Goal: Task Accomplishment & Management: Use online tool/utility

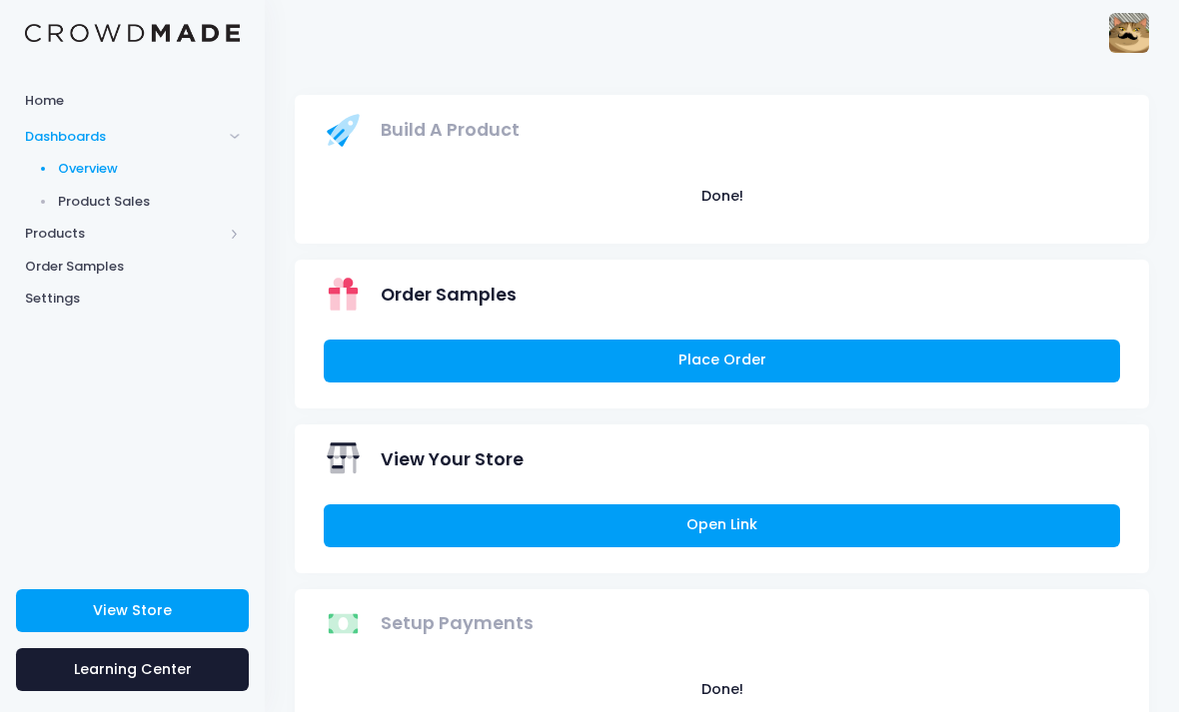
scroll to position [107, 0]
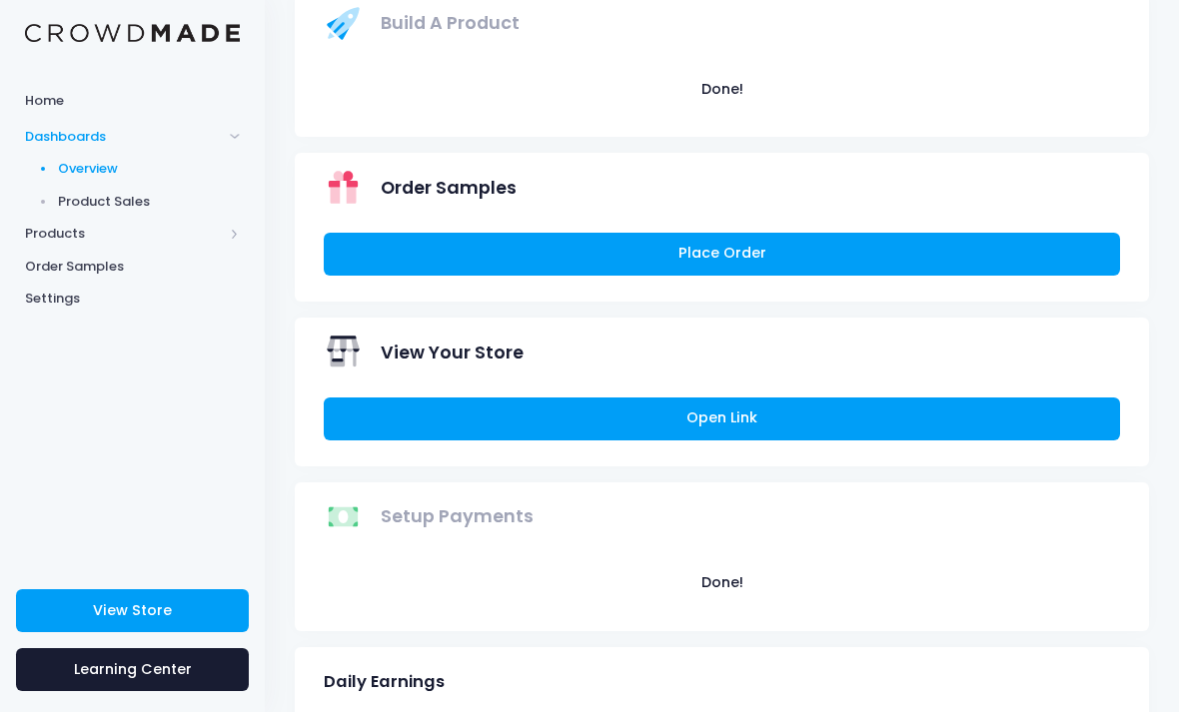
click at [82, 203] on span "Product Sales" at bounding box center [149, 202] width 183 height 20
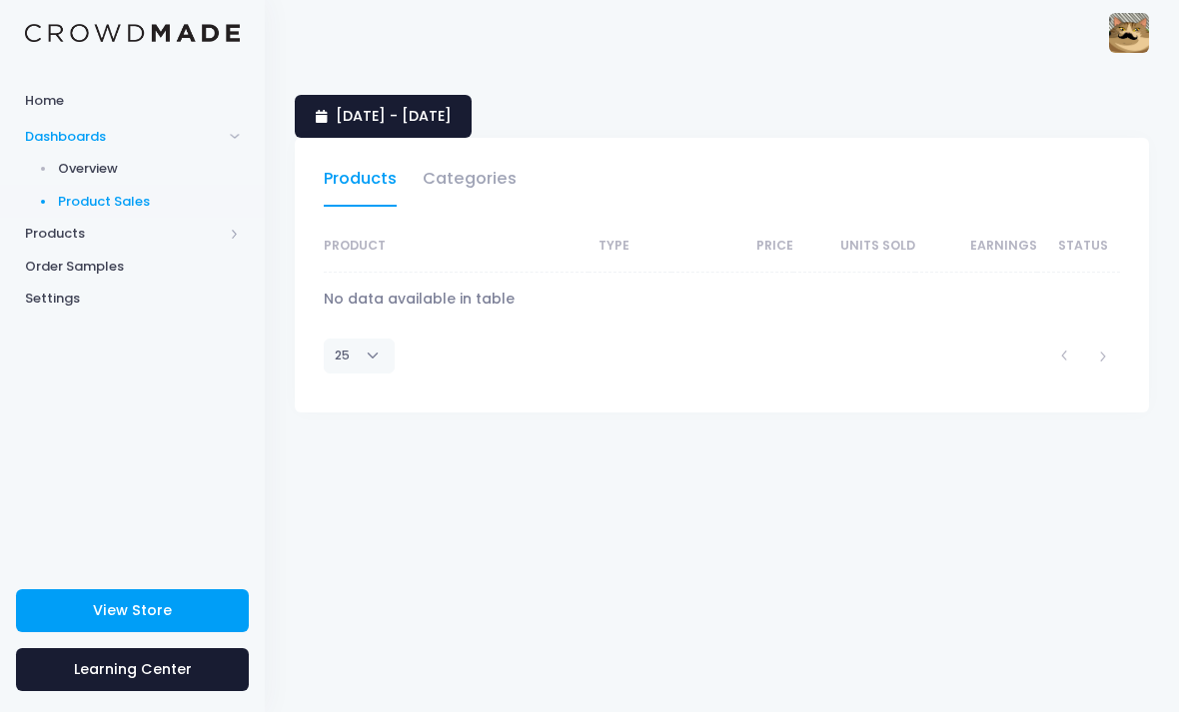
select select "25"
click at [471, 97] on link "27 August 2025 - 25 September 2025" at bounding box center [383, 116] width 177 height 43
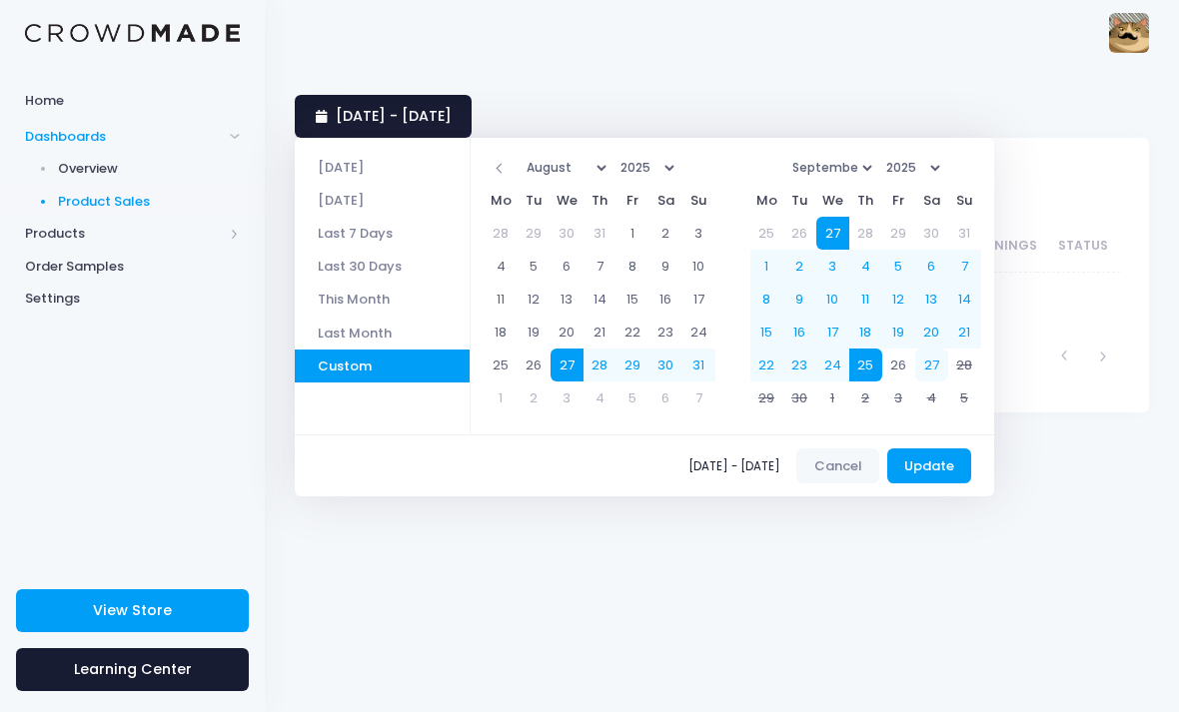
click at [452, 117] on span "27 August 2025 - 25 September 2025" at bounding box center [394, 116] width 116 height 20
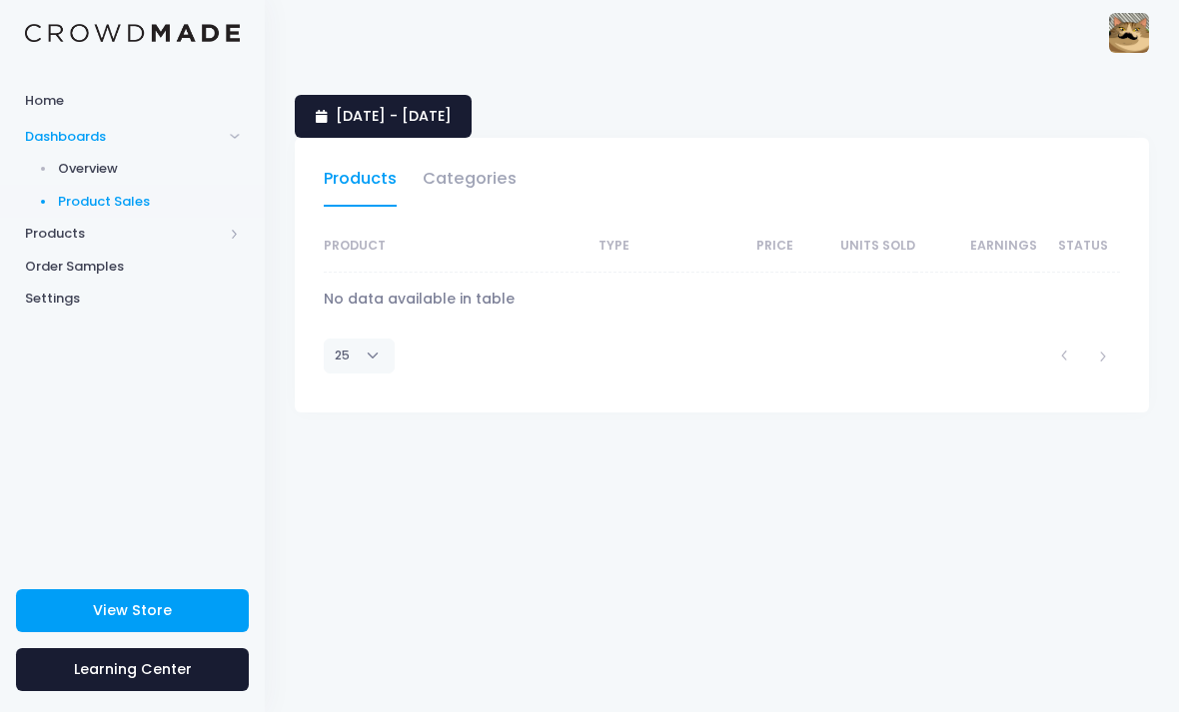
click at [452, 114] on span "27 August 2025 - 25 September 2025" at bounding box center [394, 116] width 116 height 20
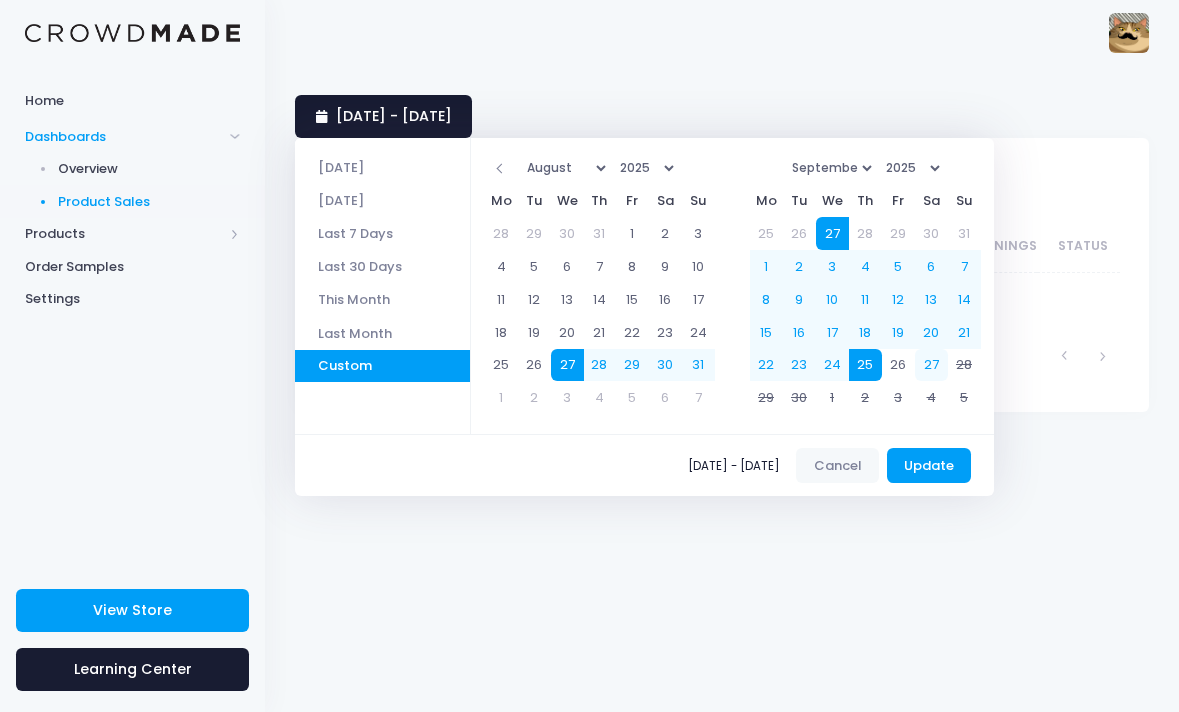
click at [447, 209] on li "Yesterday" at bounding box center [382, 200] width 175 height 33
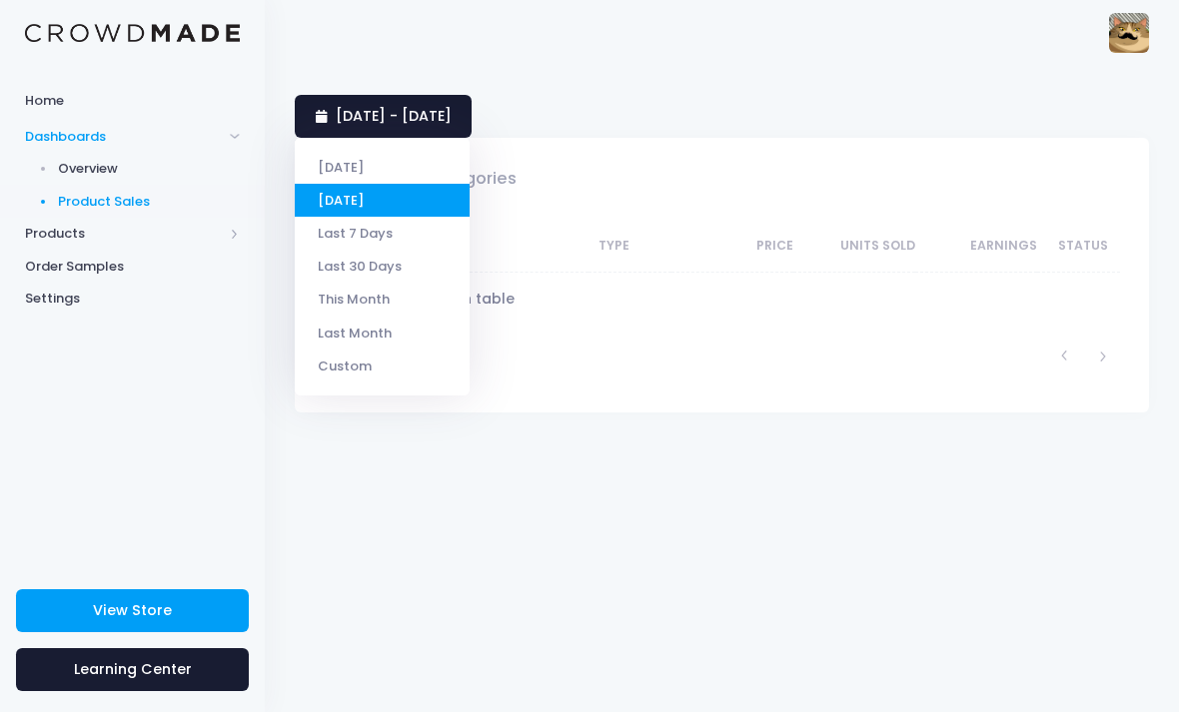
select select "25"
click at [428, 238] on li "Last 7 Days" at bounding box center [382, 233] width 175 height 33
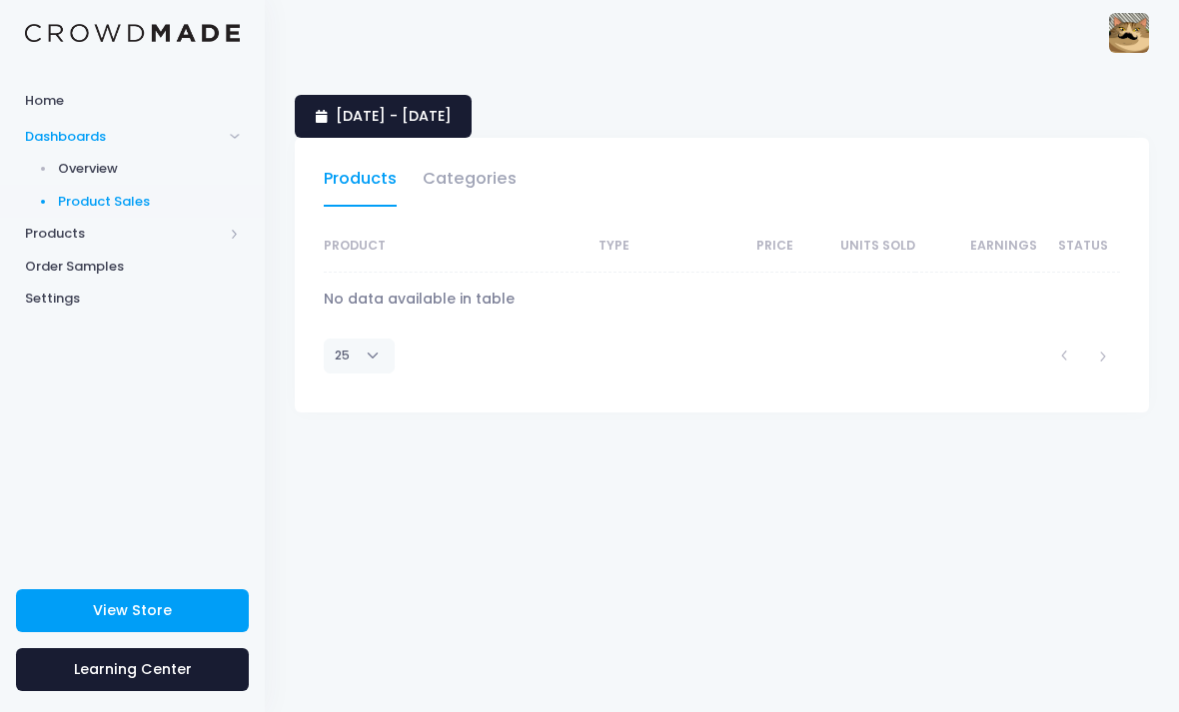
select select "25"
click at [48, 241] on span "Products" at bounding box center [124, 234] width 198 height 20
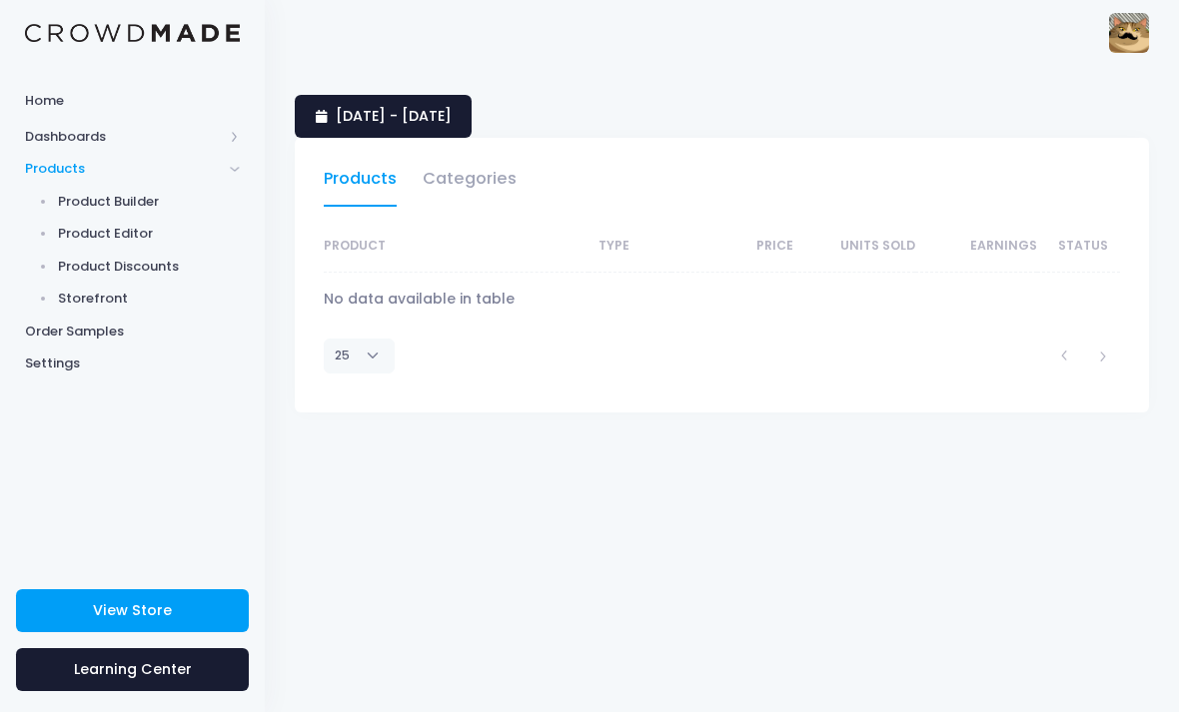
click at [52, 139] on span "Dashboards" at bounding box center [124, 137] width 198 height 20
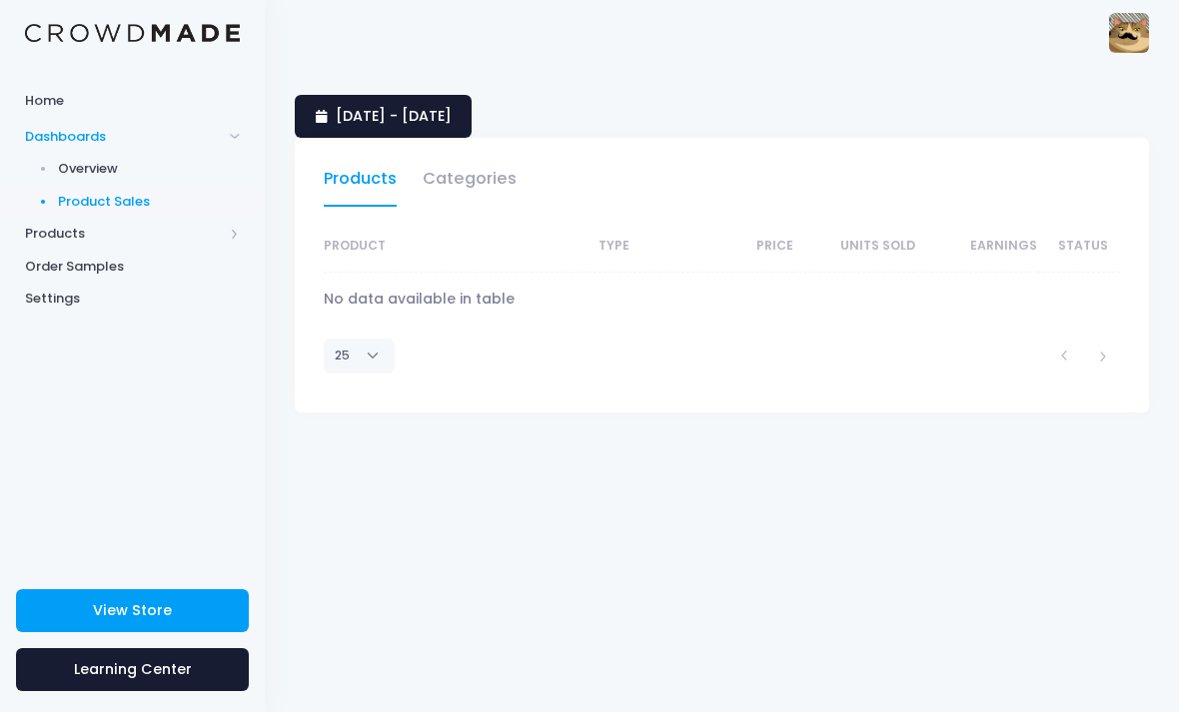
click at [75, 174] on span "Overview" at bounding box center [149, 169] width 183 height 20
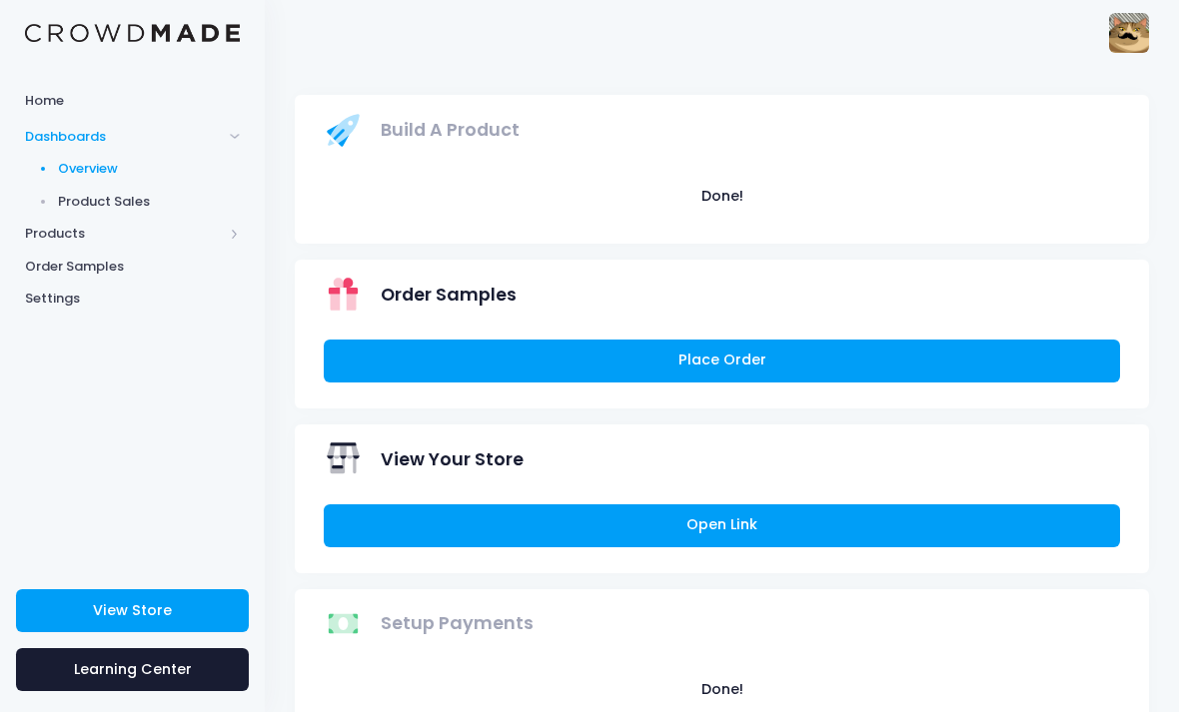
click at [52, 270] on span "Order Samples" at bounding box center [132, 267] width 215 height 20
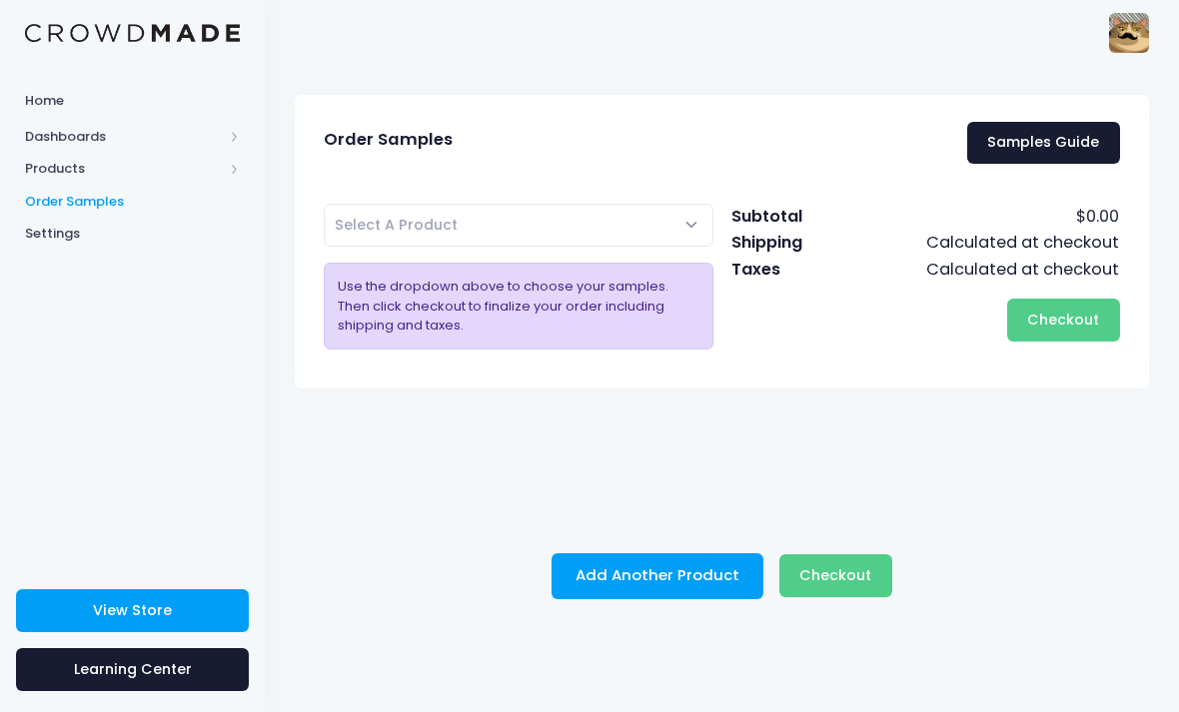
click at [41, 247] on link "Settings" at bounding box center [132, 234] width 265 height 33
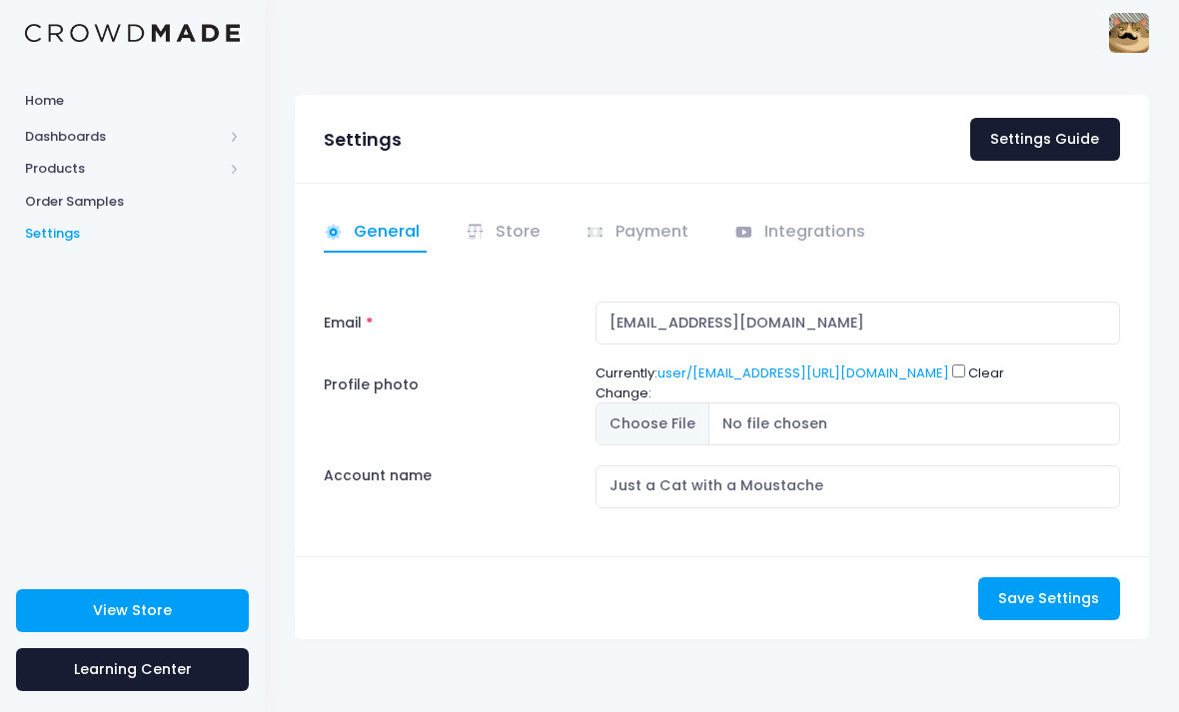
click at [46, 163] on span "Products" at bounding box center [124, 169] width 198 height 20
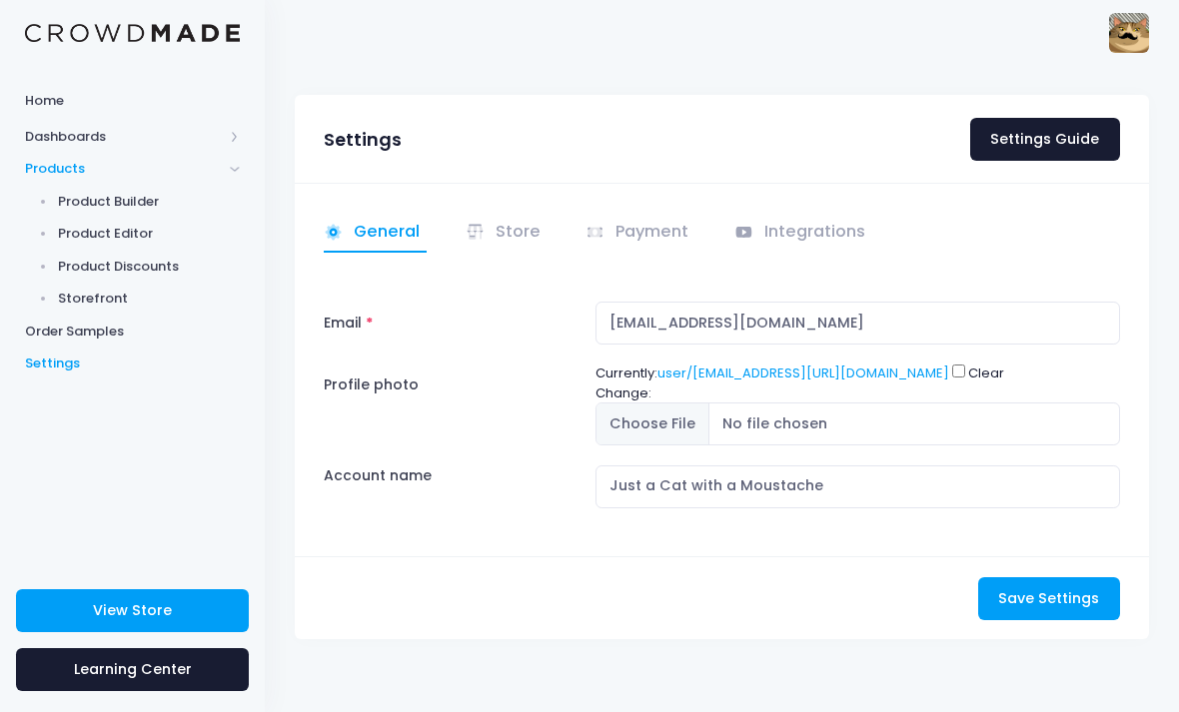
click at [43, 136] on span "Dashboards" at bounding box center [124, 137] width 198 height 20
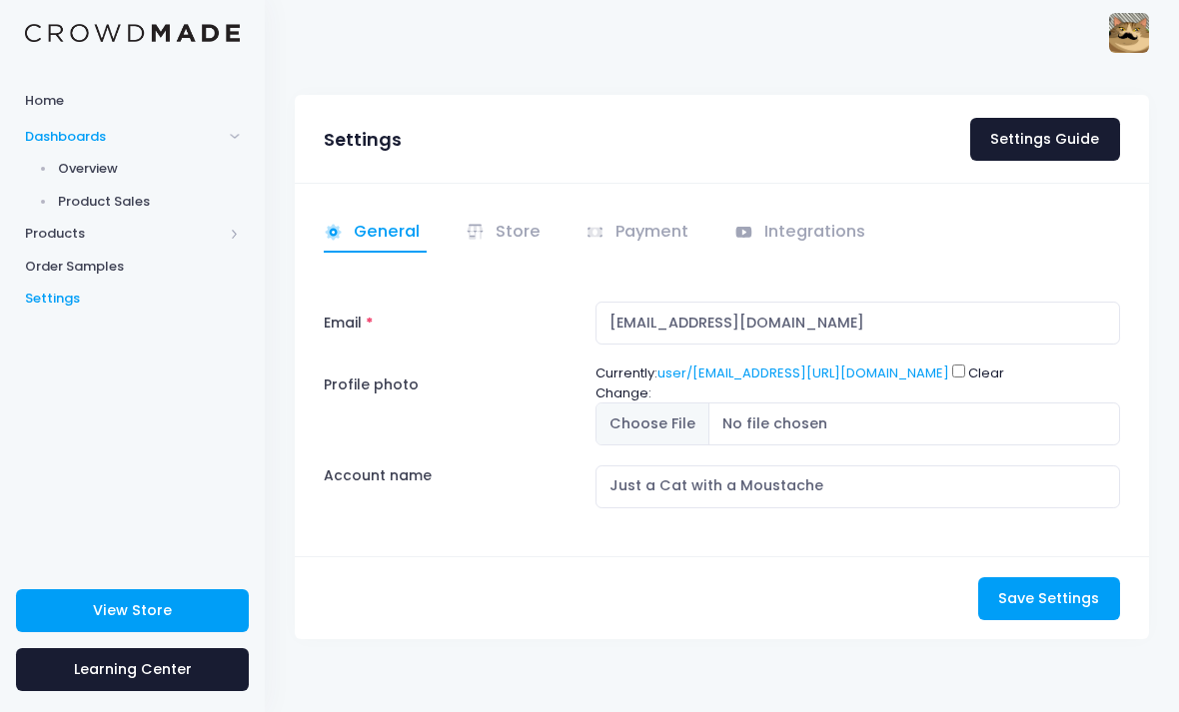
click at [81, 201] on span "Product Sales" at bounding box center [149, 202] width 183 height 20
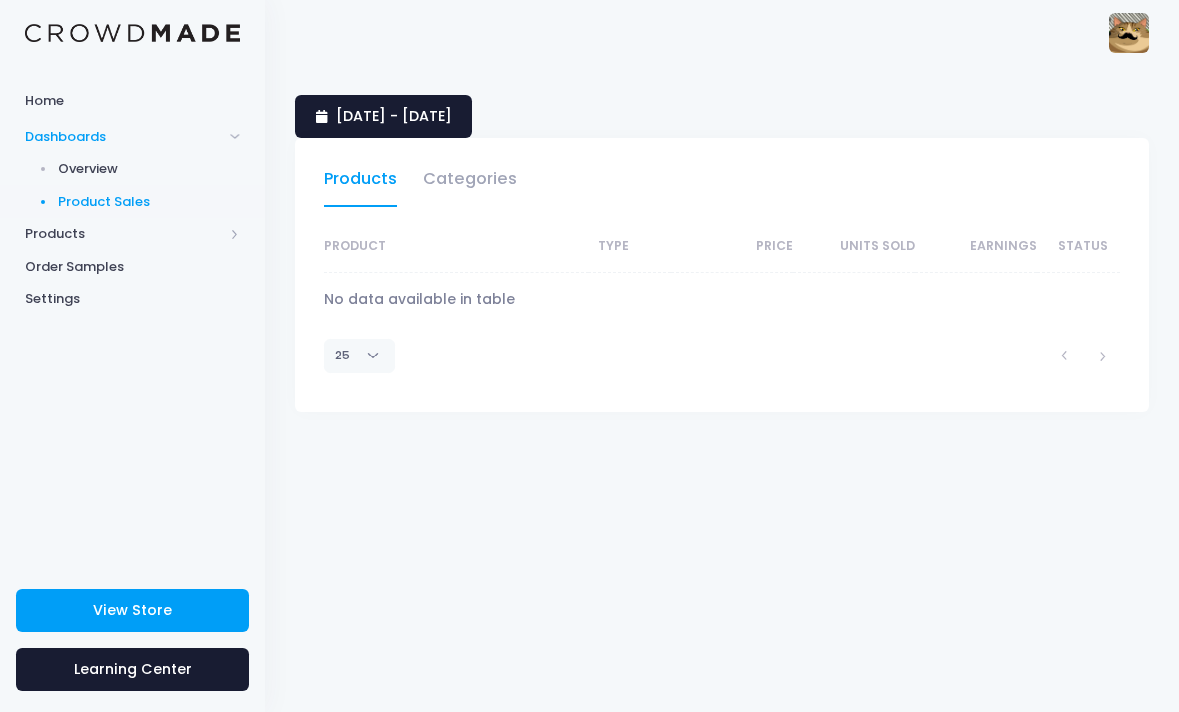
select select "25"
click at [49, 138] on span "Dashboards" at bounding box center [124, 137] width 198 height 20
click at [49, 185] on link "Order Samples" at bounding box center [132, 201] width 265 height 33
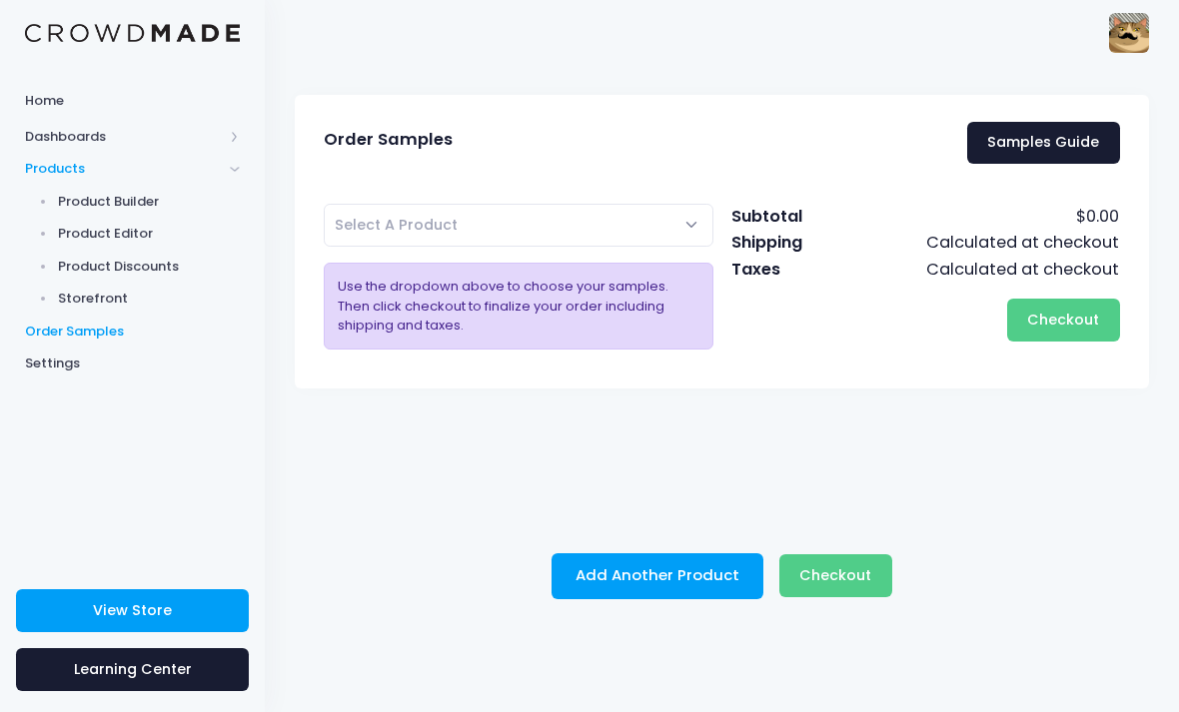
click at [79, 196] on span "Product Builder" at bounding box center [149, 202] width 183 height 20
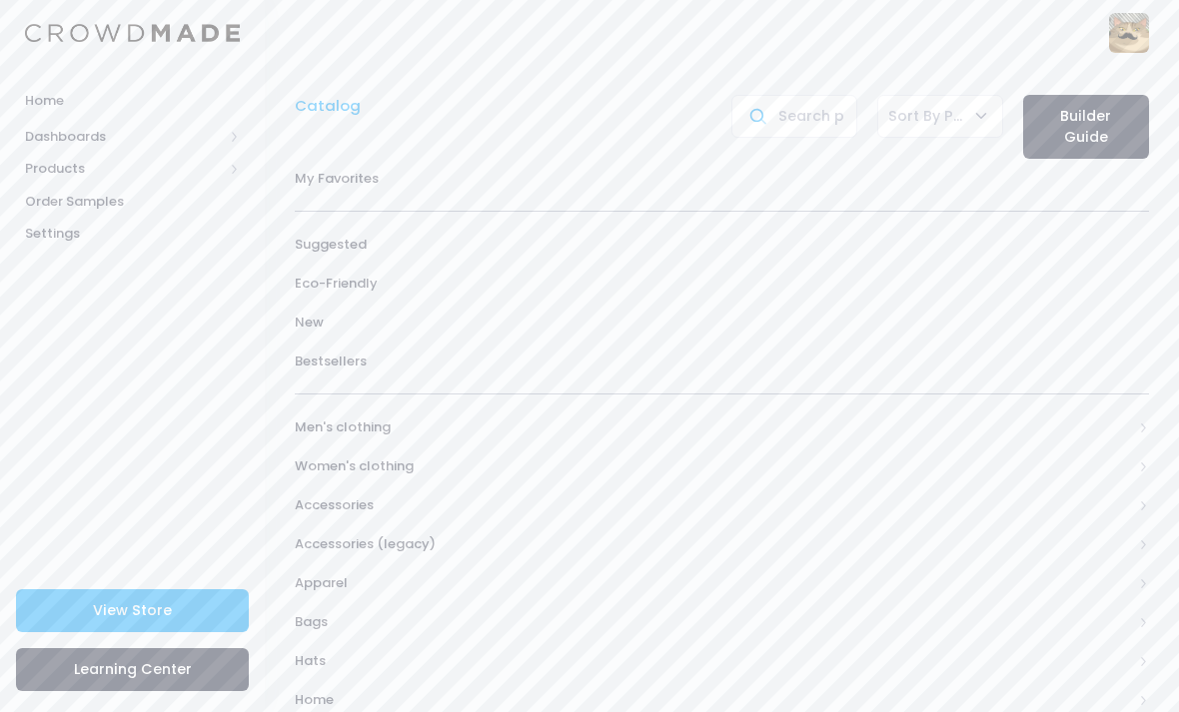
click at [1117, 24] on img at bounding box center [1129, 33] width 40 height 40
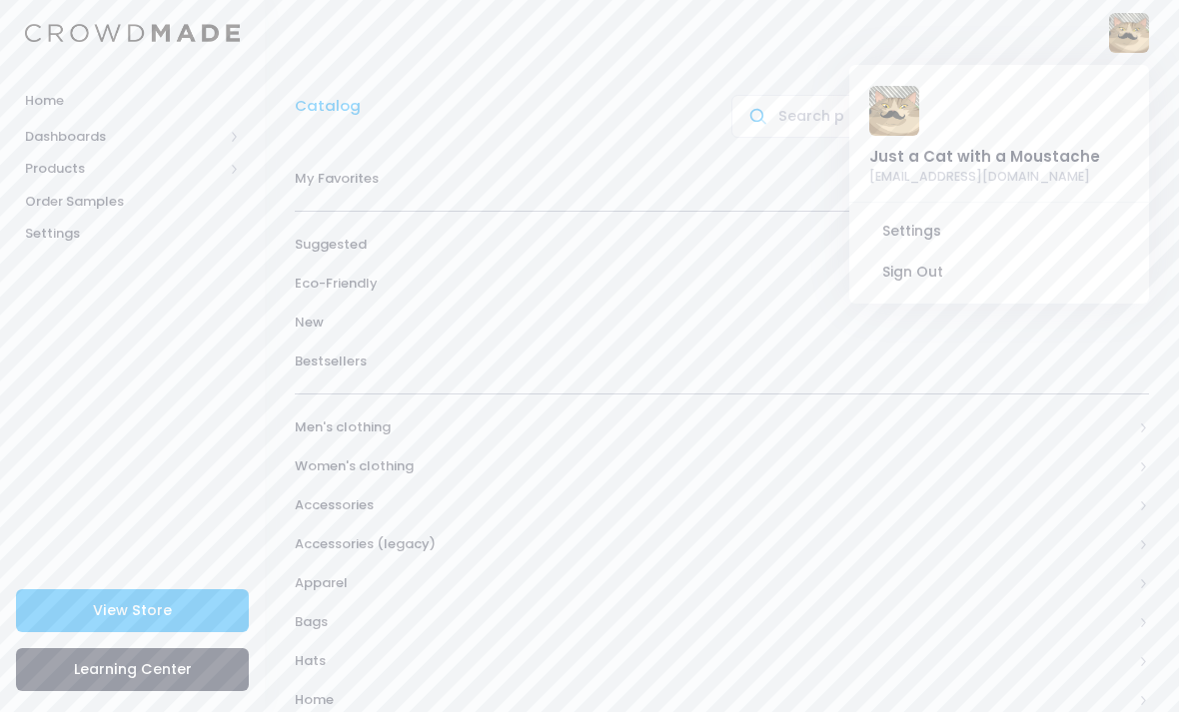
click at [50, 185] on link "Order Samples" at bounding box center [132, 201] width 265 height 33
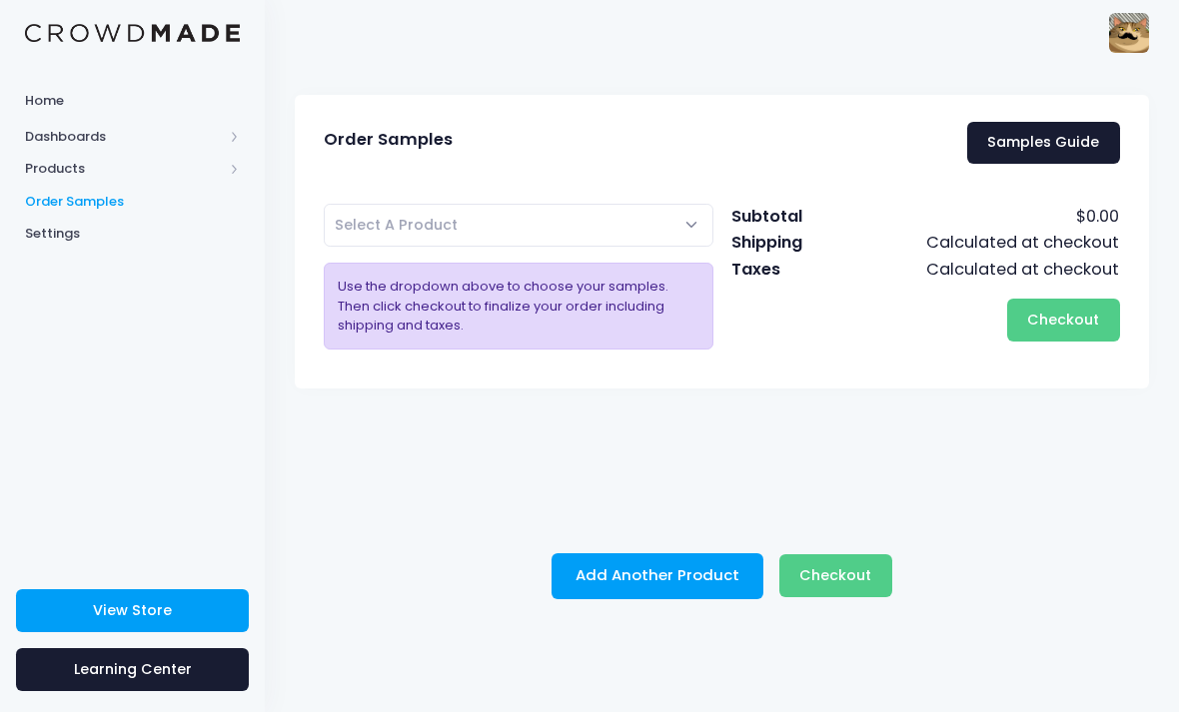
click at [46, 165] on span "Products" at bounding box center [124, 169] width 198 height 20
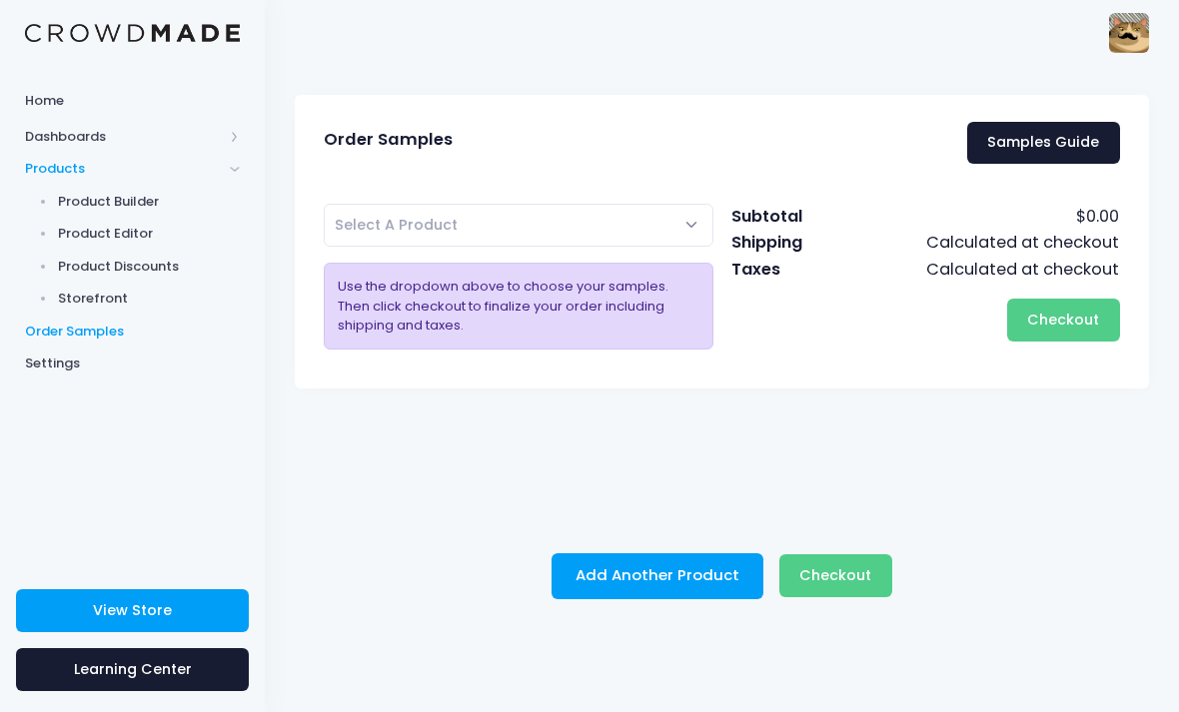
click at [82, 192] on span "Product Builder" at bounding box center [149, 202] width 183 height 20
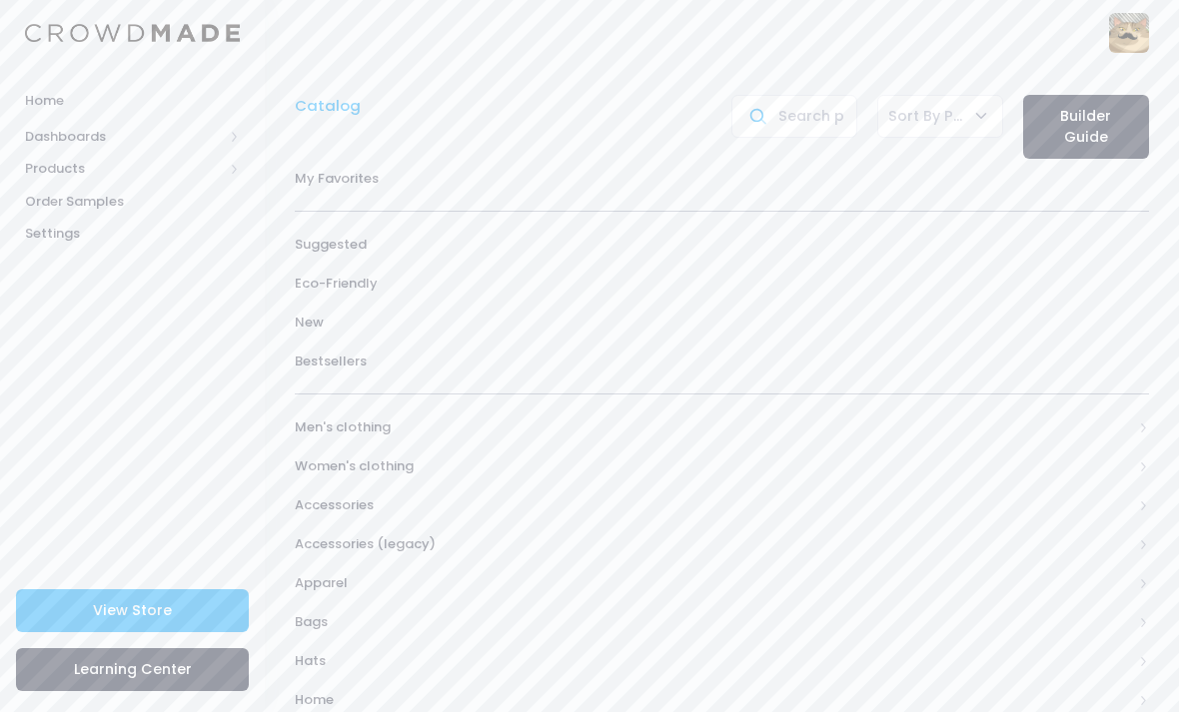
click at [80, 116] on link "Home" at bounding box center [132, 100] width 265 height 39
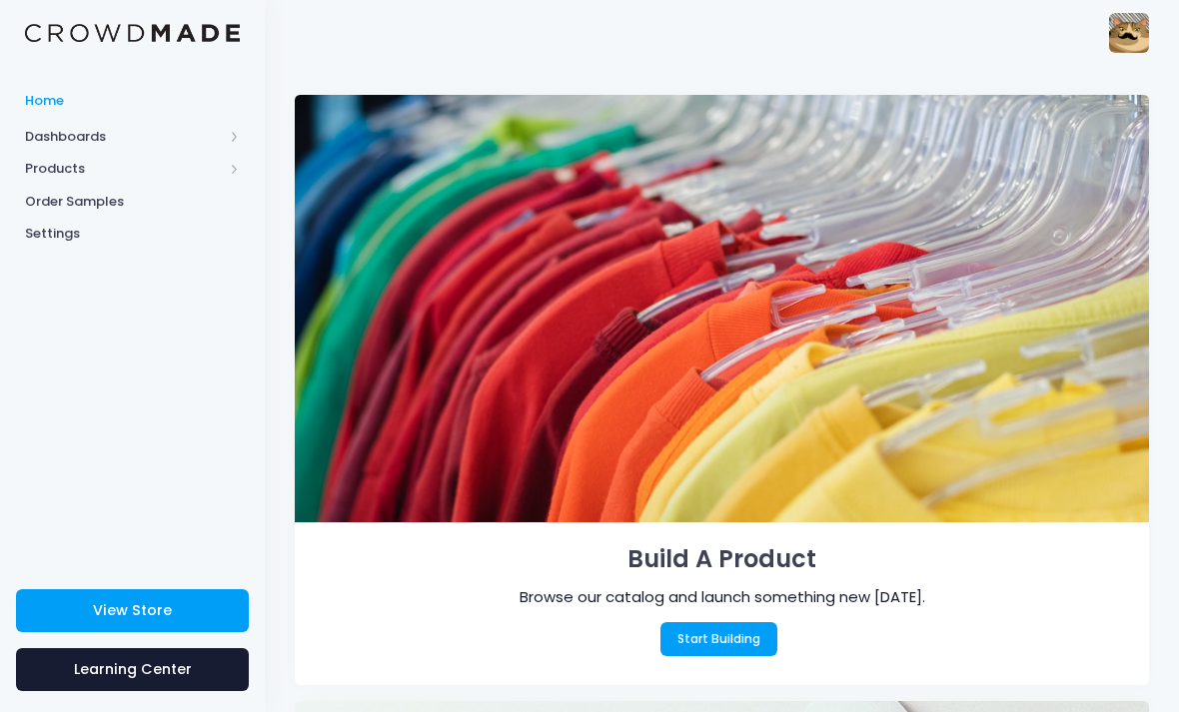
click at [192, 613] on link "View Store" at bounding box center [132, 610] width 233 height 43
click at [739, 654] on link "Start Building" at bounding box center [719, 639] width 118 height 34
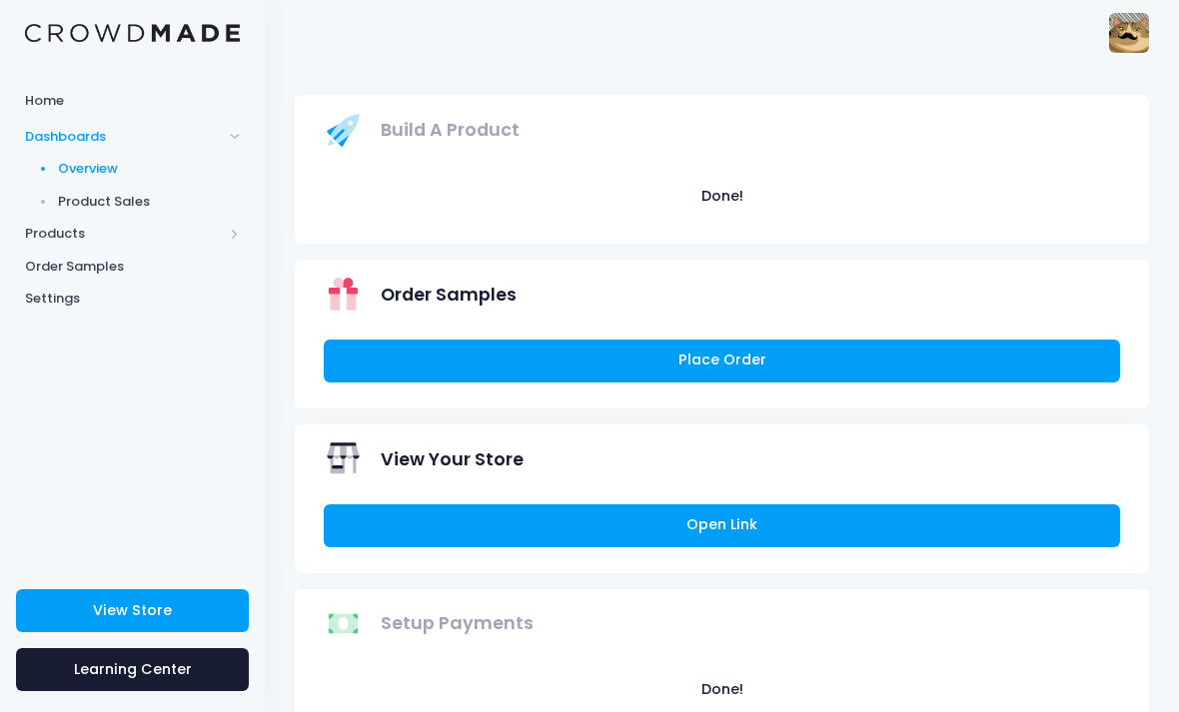
click at [41, 235] on span "Products" at bounding box center [124, 234] width 198 height 20
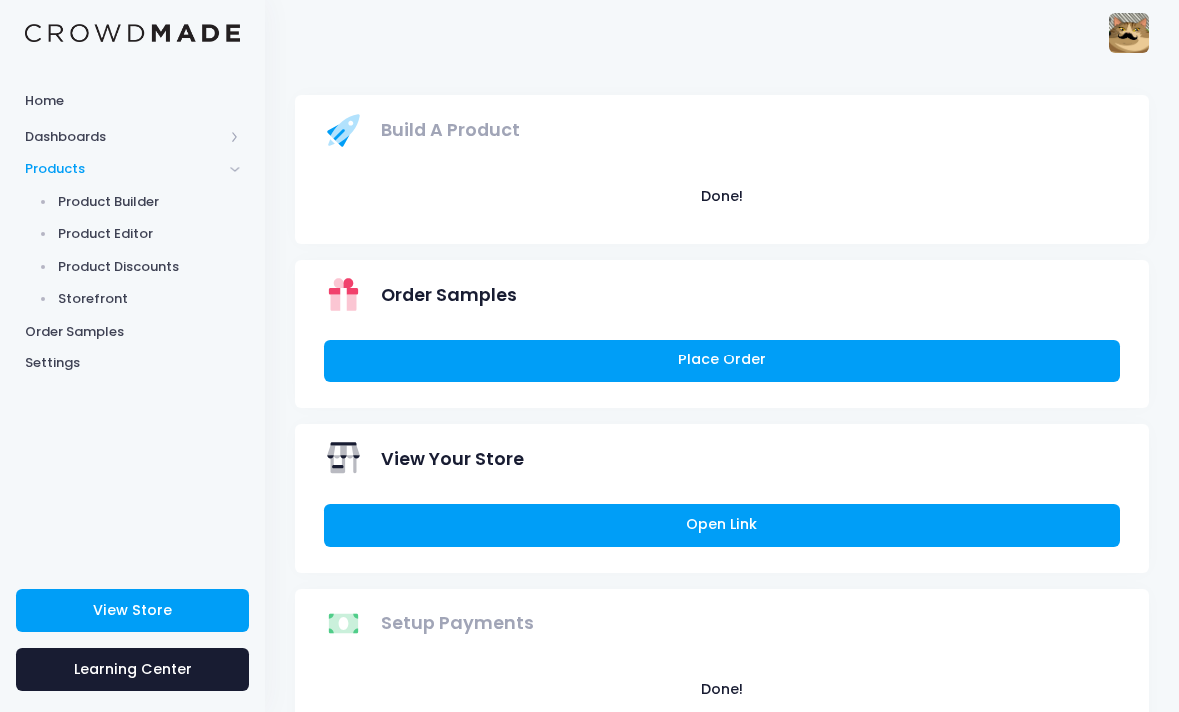
click at [83, 239] on span "Product Editor" at bounding box center [149, 234] width 183 height 20
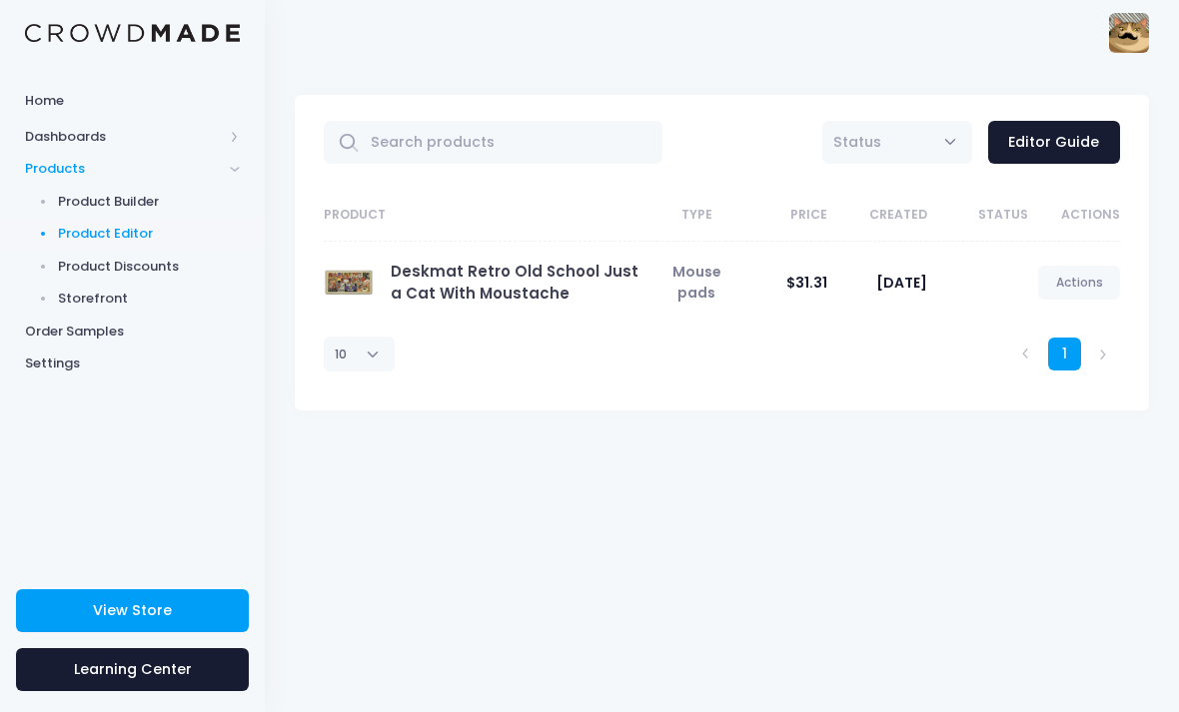
click at [1098, 276] on link "Actions" at bounding box center [1079, 283] width 82 height 34
click at [1063, 325] on link "Edit" at bounding box center [1058, 332] width 106 height 35
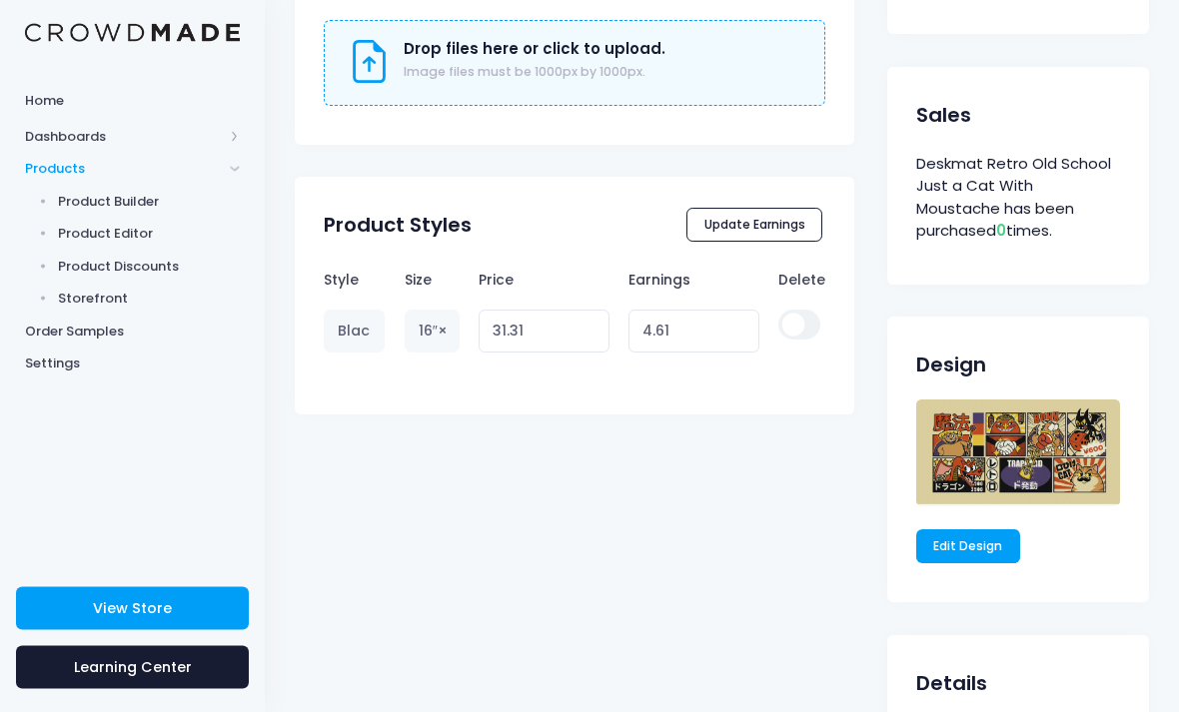
scroll to position [964, 0]
click at [799, 226] on button "Update Earnings" at bounding box center [754, 225] width 136 height 34
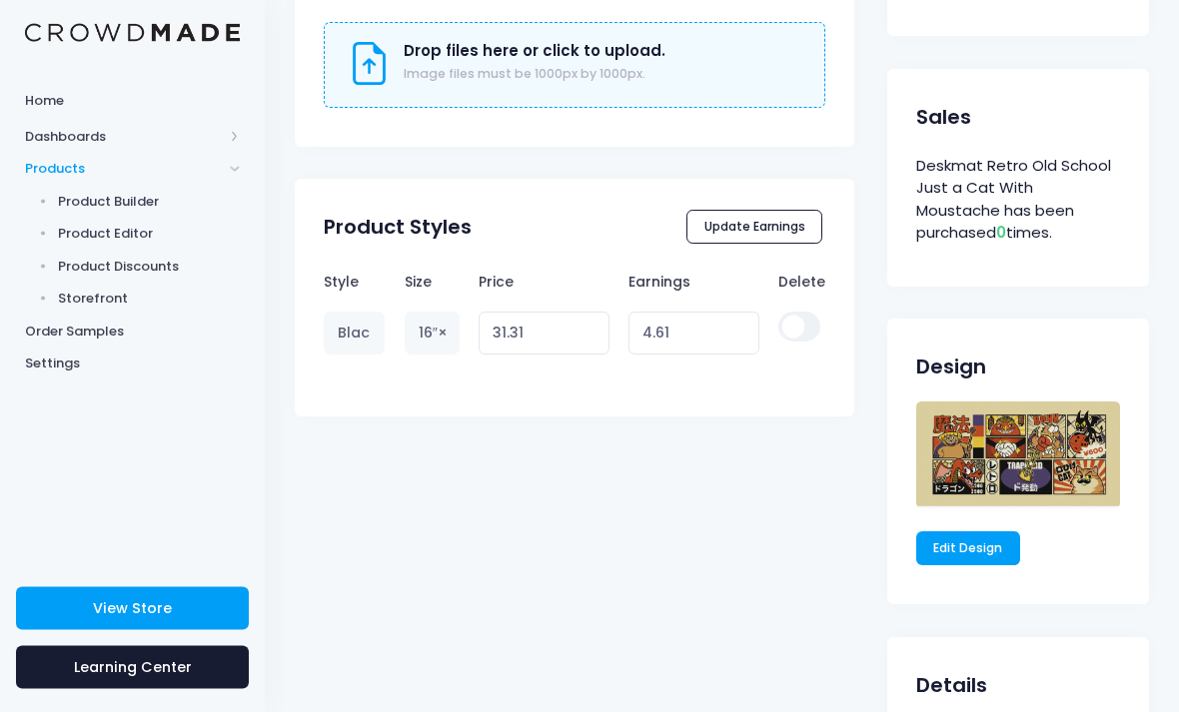
scroll to position [962, 0]
click at [348, 370] on div "Style Size Price Earnings Delete Black 16″×32″ 31.31 Variant price must be at l…" at bounding box center [574, 333] width 559 height 142
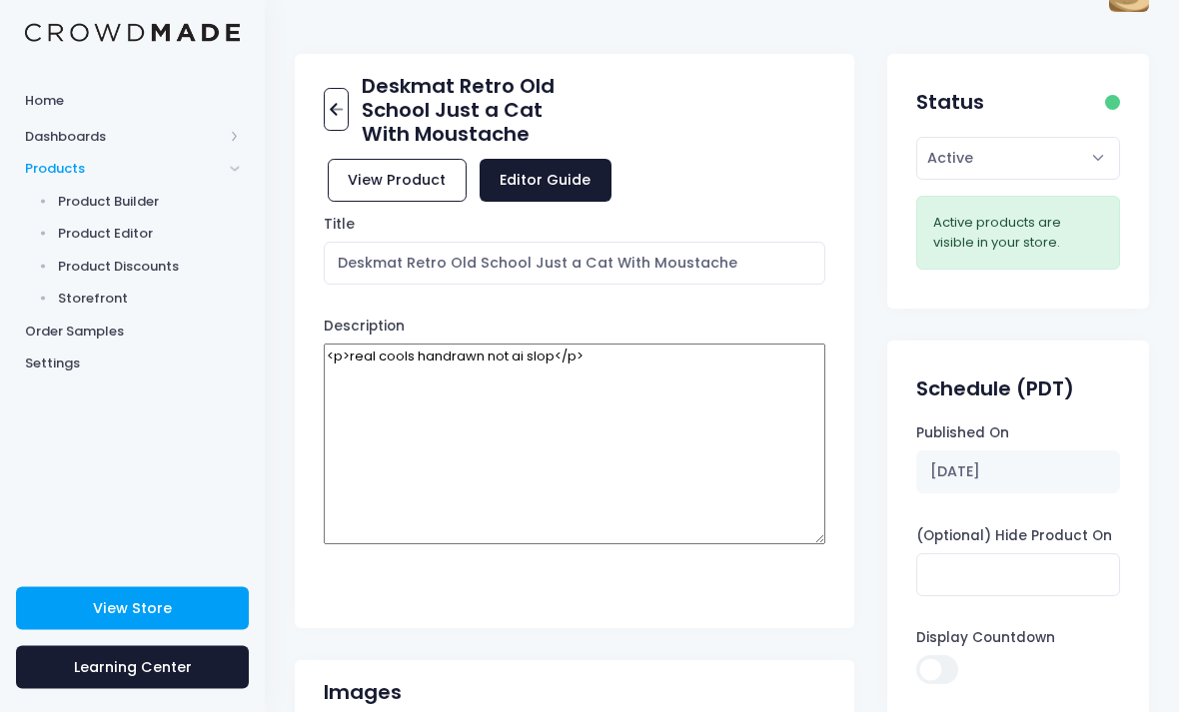
scroll to position [0, 0]
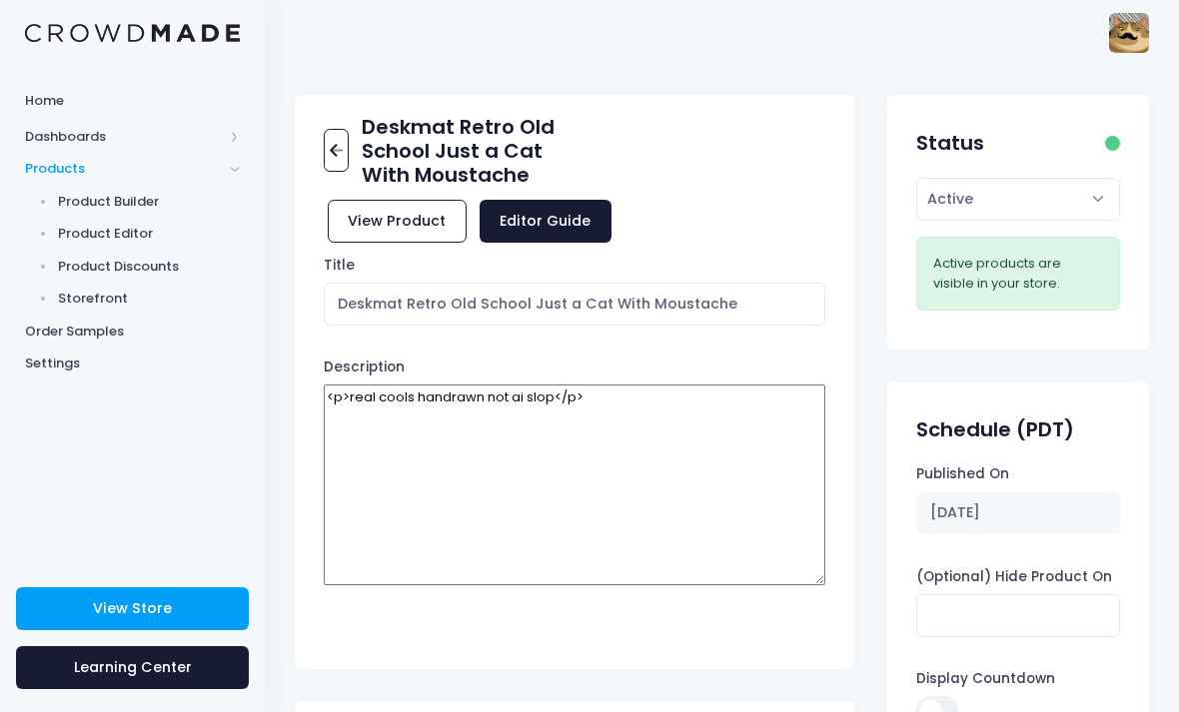
click at [541, 222] on link "Editor Guide" at bounding box center [545, 221] width 132 height 43
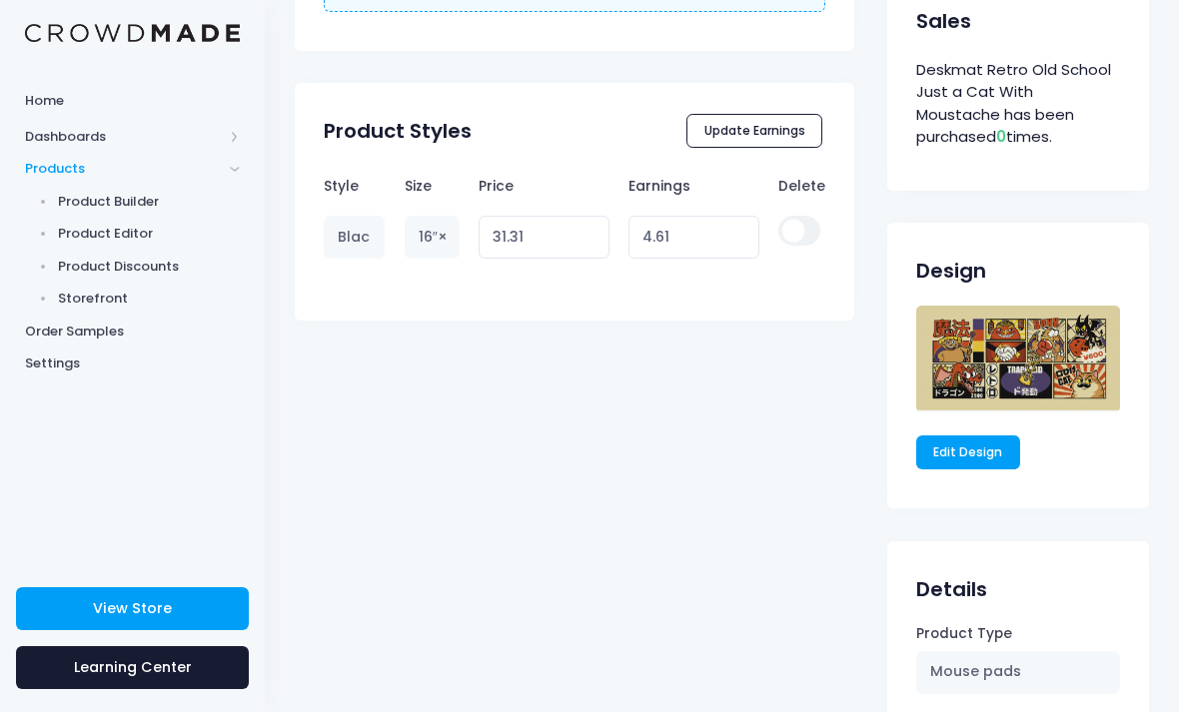
scroll to position [1051, 0]
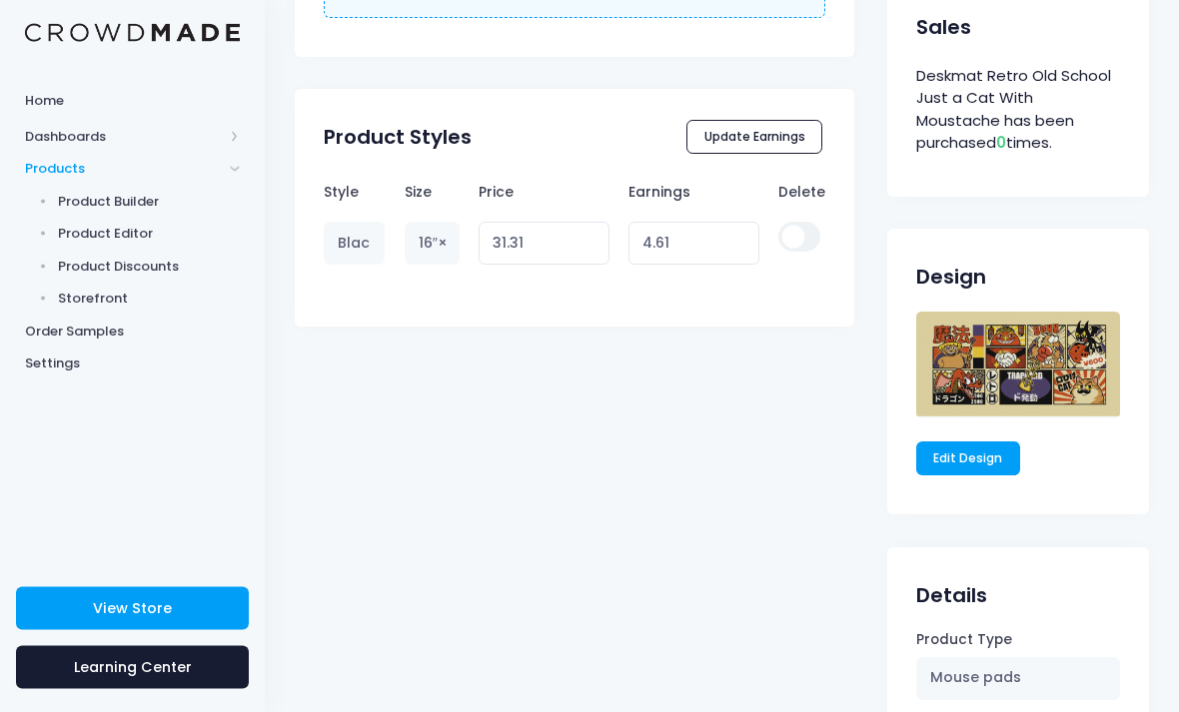
click at [791, 134] on button "Update Earnings" at bounding box center [754, 138] width 136 height 34
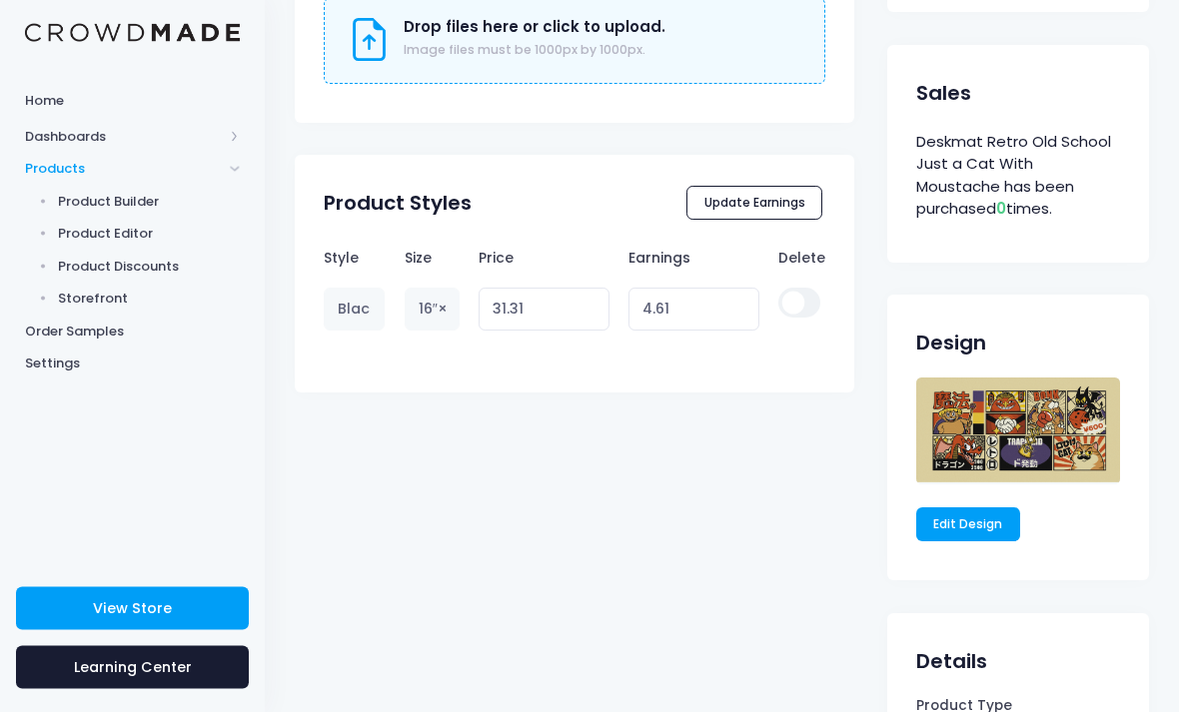
scroll to position [986, 0]
click at [977, 520] on link "Edit Design" at bounding box center [968, 524] width 104 height 34
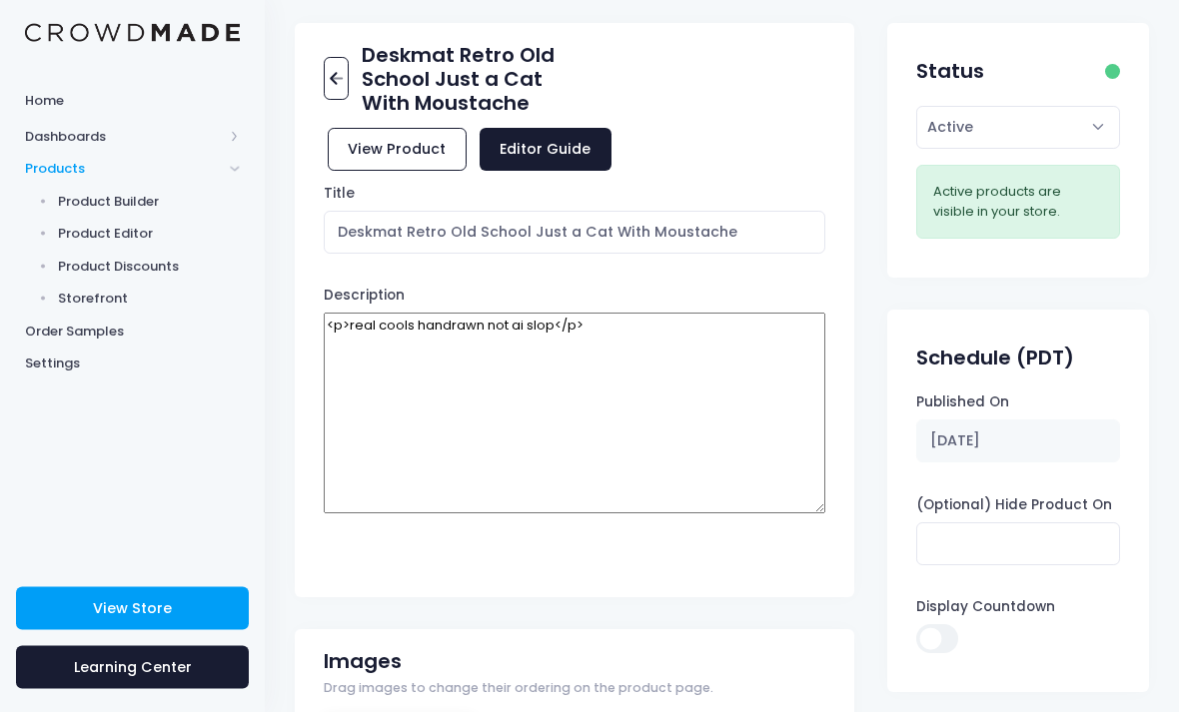
scroll to position [64, 0]
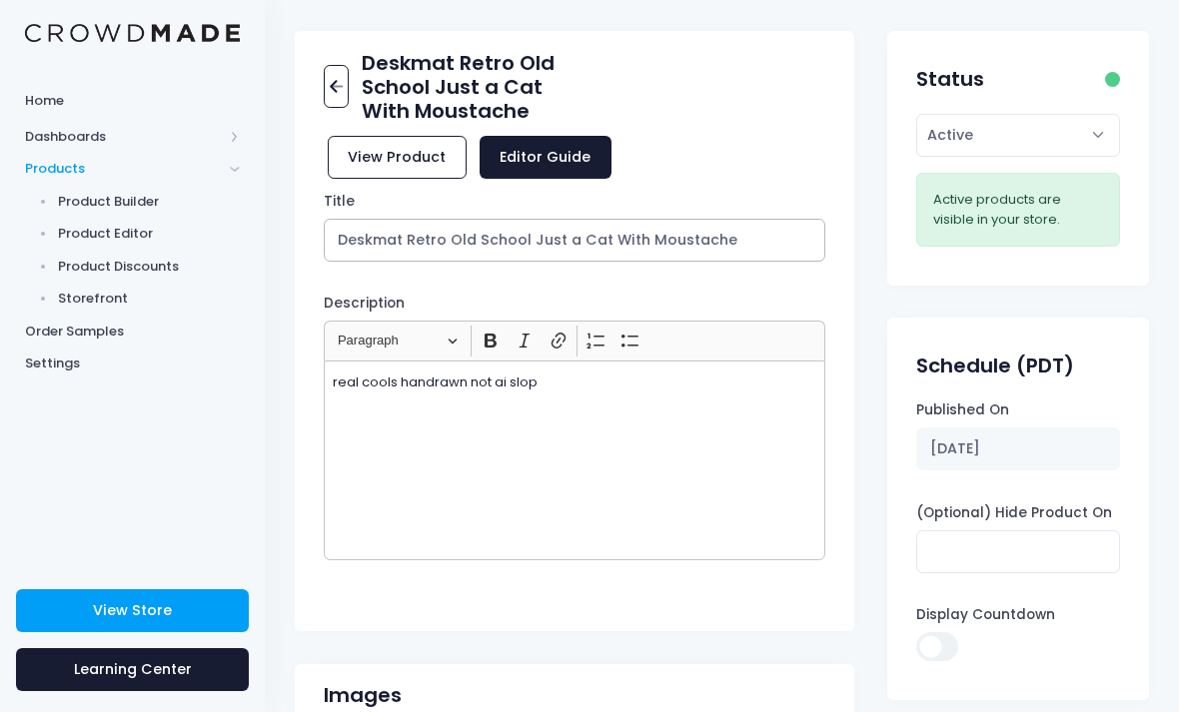
click at [356, 241] on input "Deskmat Retro Old School Just a Cat With Moustache" at bounding box center [574, 240] width 501 height 43
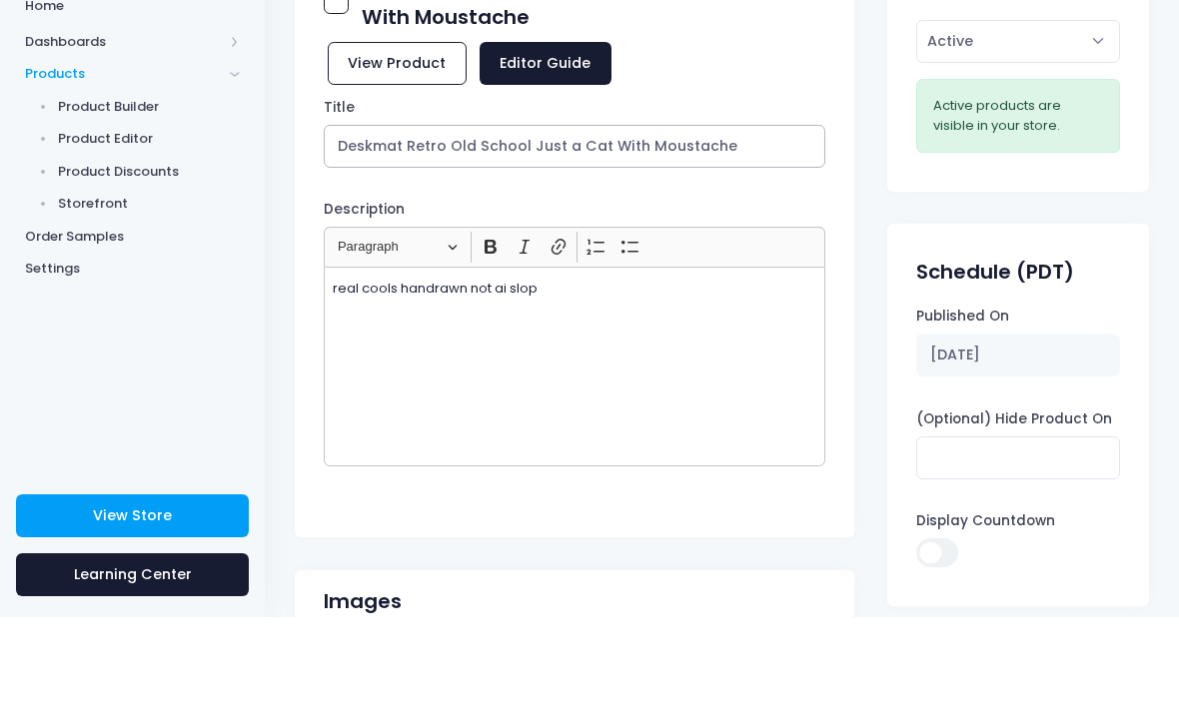
click at [355, 220] on input "Deskmat Retro Old School Just a Cat With Moustache" at bounding box center [574, 241] width 501 height 43
click at [354, 220] on input "Deskmat Retro Old School Just a Cat With Moustache" at bounding box center [574, 241] width 501 height 43
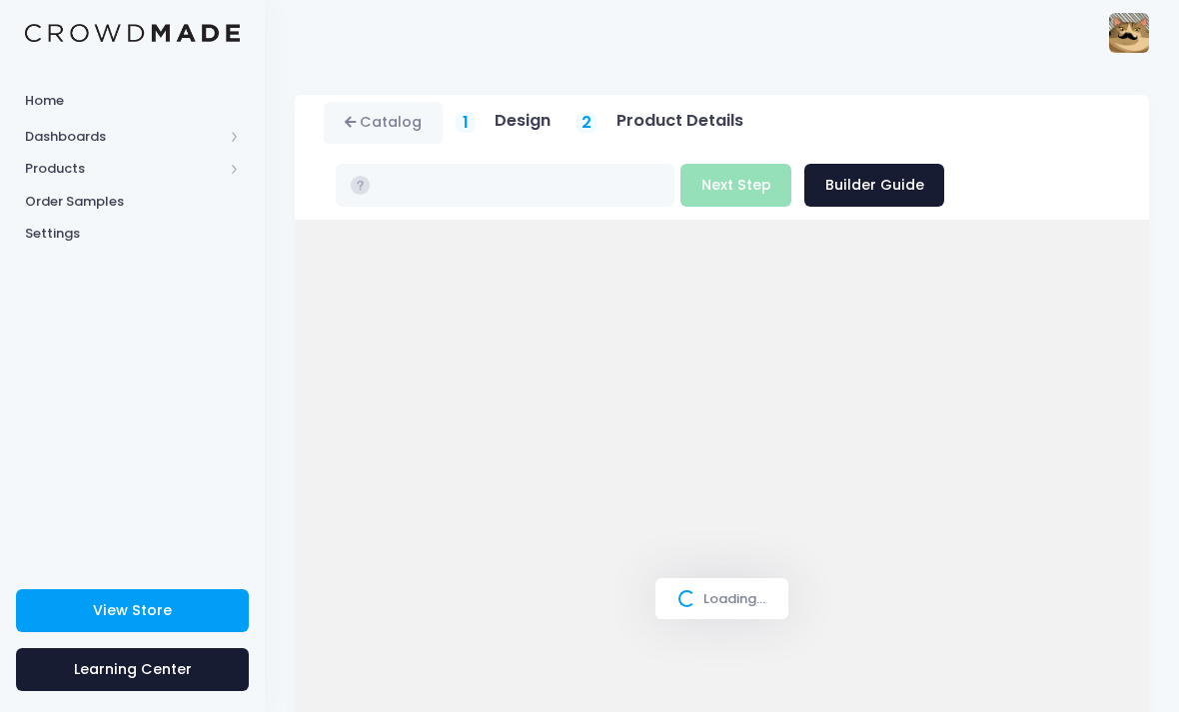
type input "$40.70"
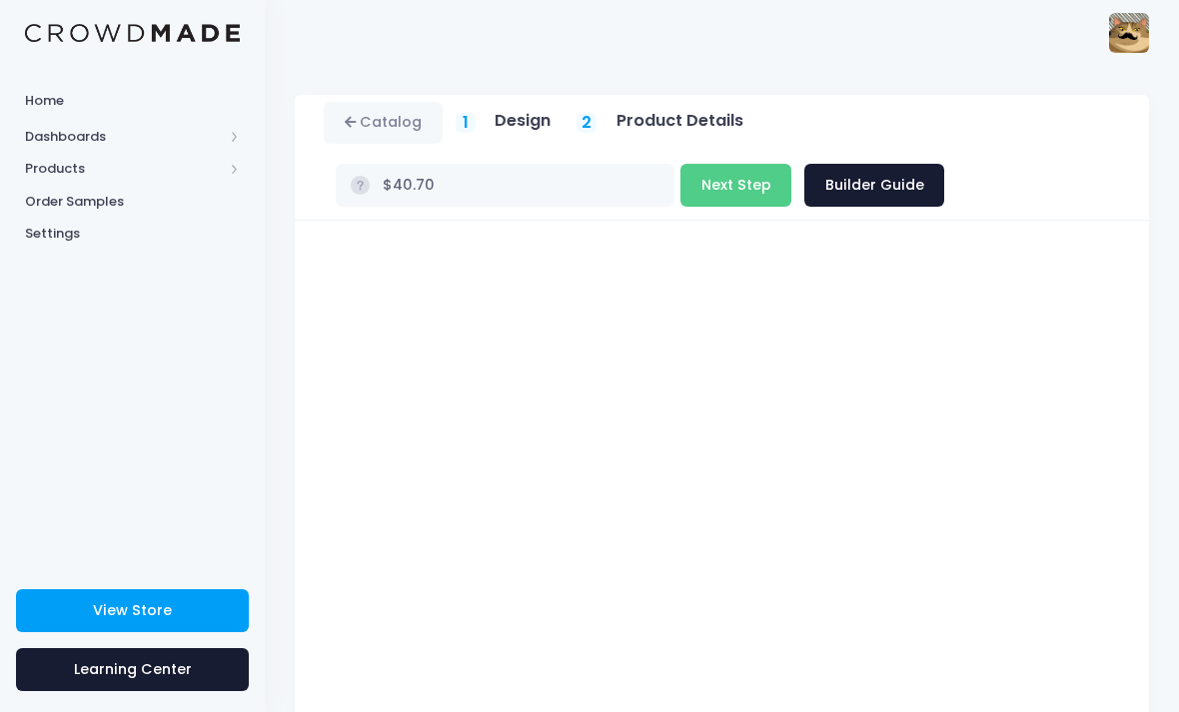
click at [736, 4] on div "Just a Cat with a Moustache pzipotjo@gmail.com Settings Sign Out" at bounding box center [722, 32] width 854 height 65
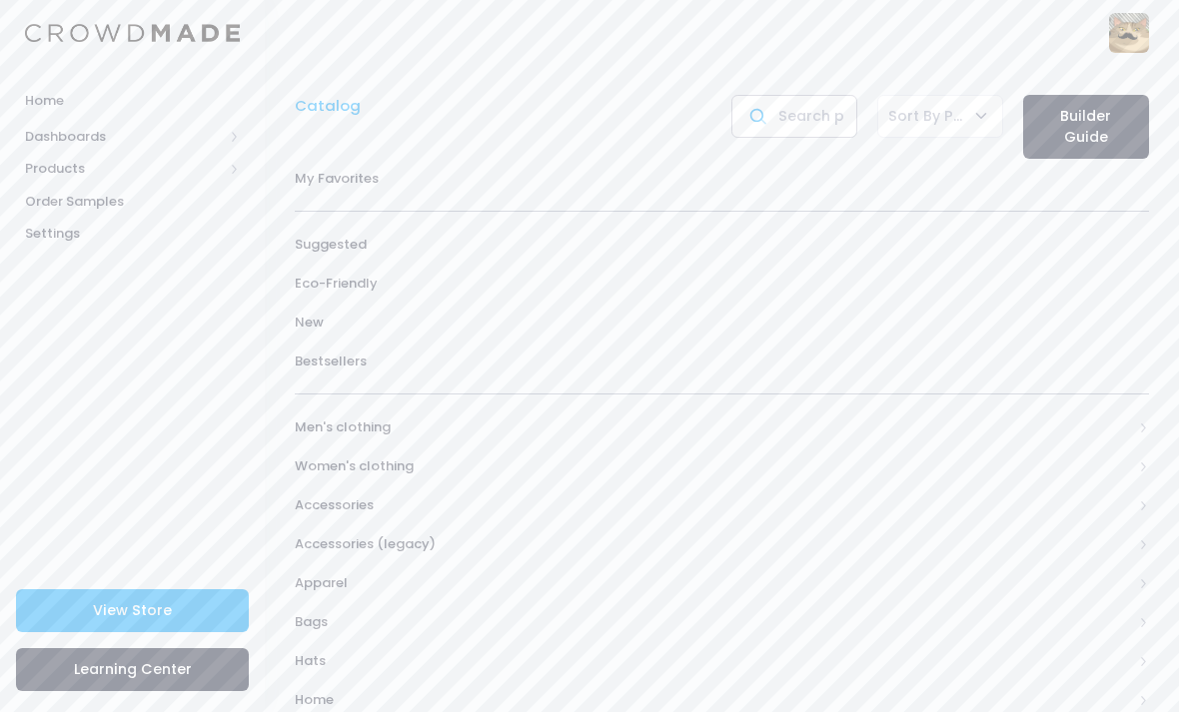
click at [774, 124] on input "text" at bounding box center [794, 116] width 126 height 43
type input "Deskmat"
click at [328, 219] on span "My Favorites" at bounding box center [722, 218] width 854 height 20
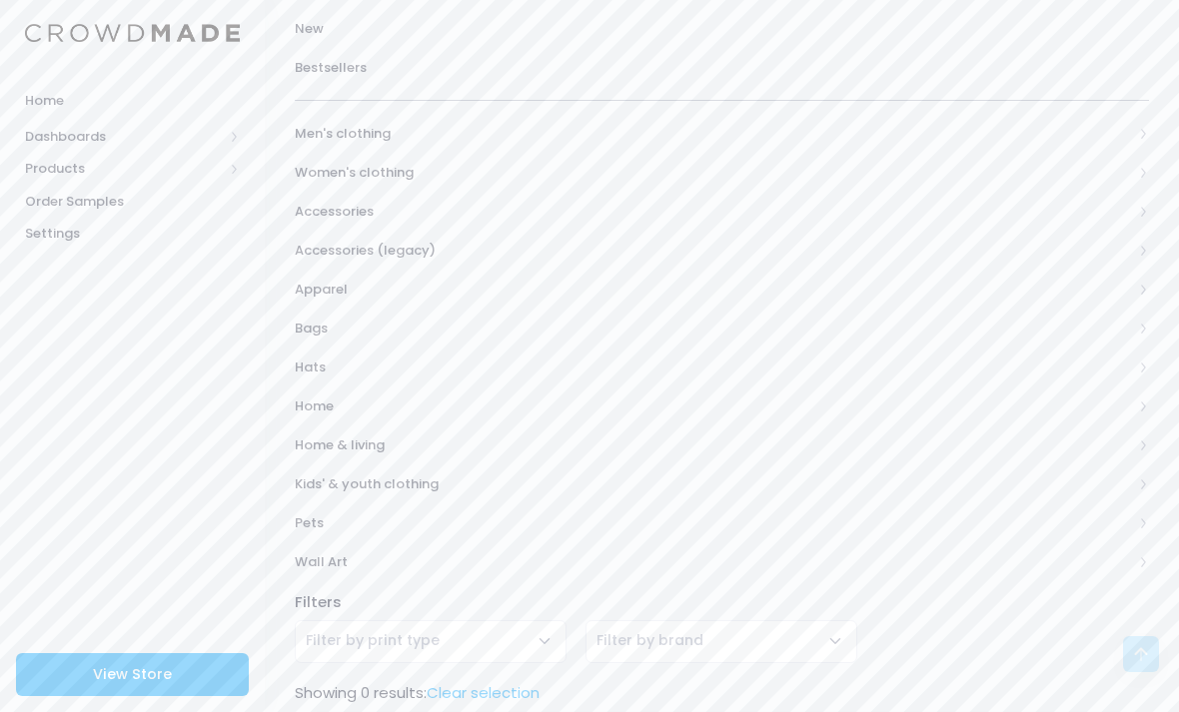
scroll to position [329, 0]
click at [335, 207] on span "Accessories" at bounding box center [713, 216] width 837 height 20
click at [356, 251] on span "All Accessories" at bounding box center [726, 254] width 798 height 20
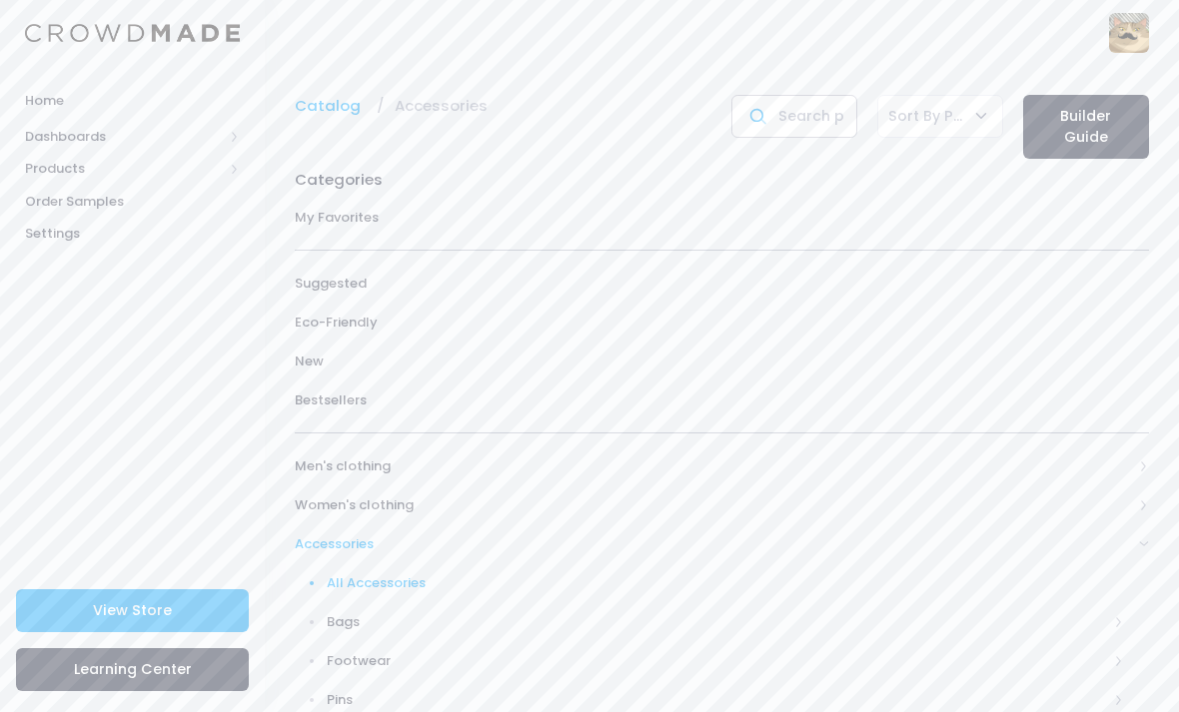
click at [818, 111] on input "text" at bounding box center [794, 116] width 126 height 43
type input "Desk"
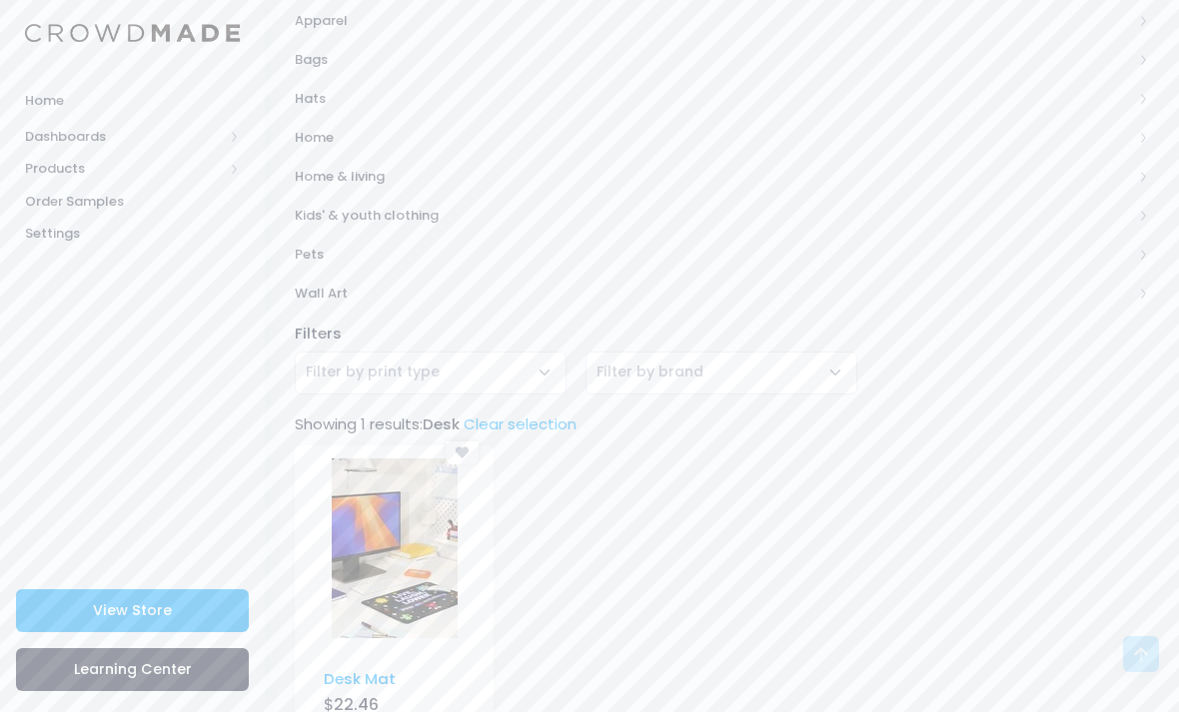
scroll to position [629, 0]
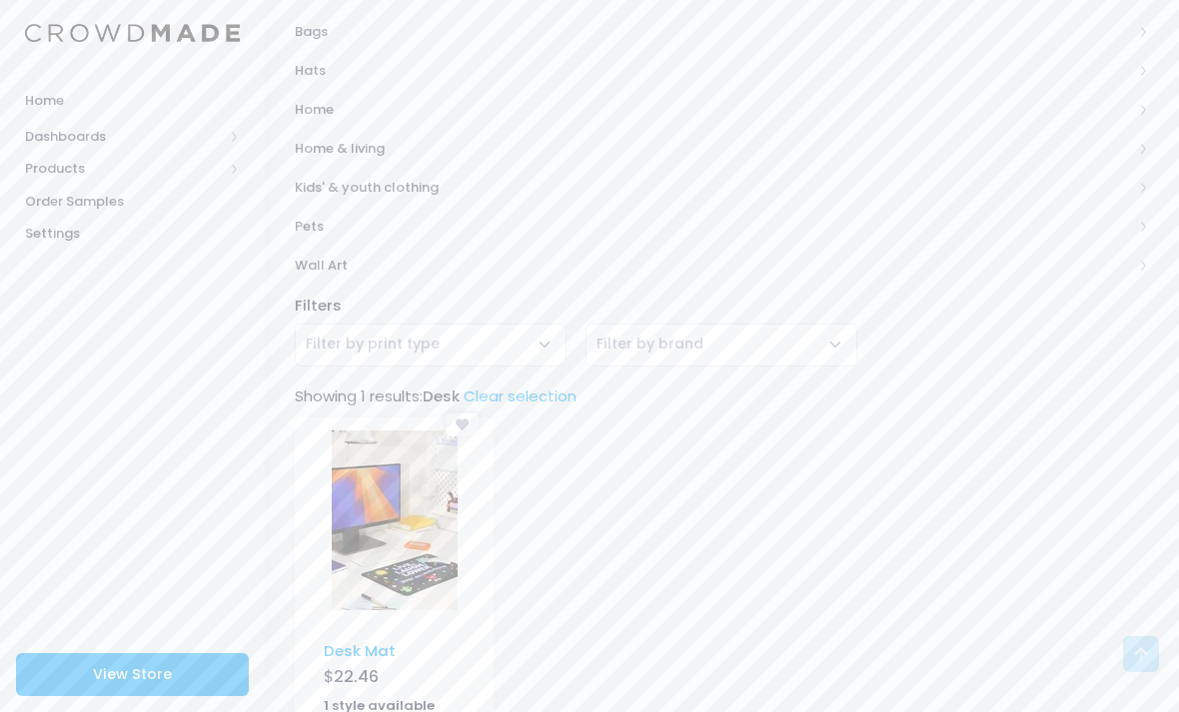
click at [387, 485] on img at bounding box center [395, 521] width 126 height 180
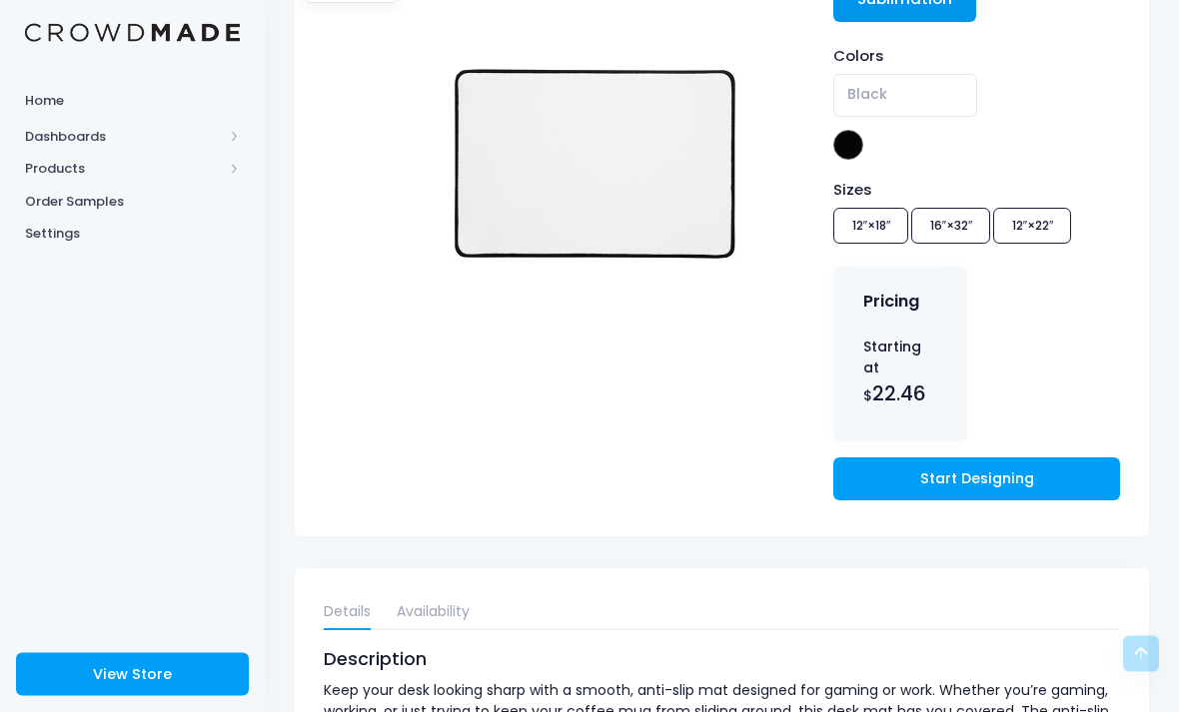
scroll to position [344, 0]
click at [1062, 459] on link "Start Designing" at bounding box center [976, 479] width 286 height 43
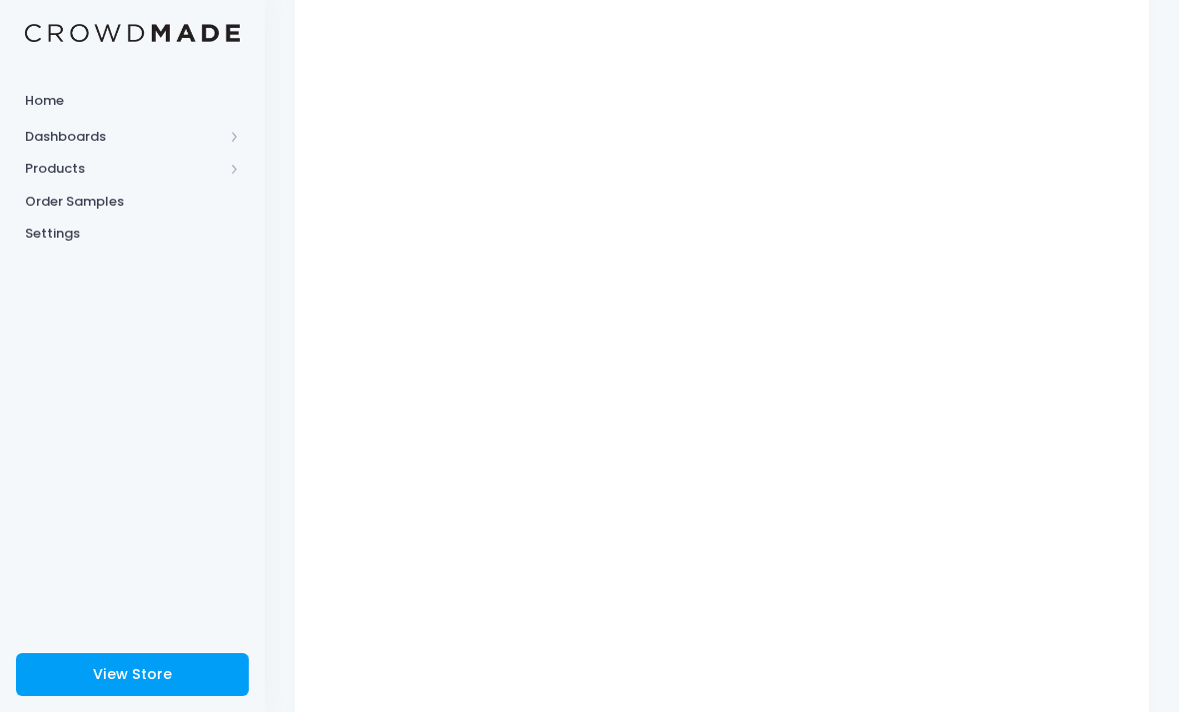
scroll to position [230, 0]
type input "$26.70"
click at [1169, 338] on div "Catalog 1 Design 2 $" at bounding box center [722, 332] width 914 height 882
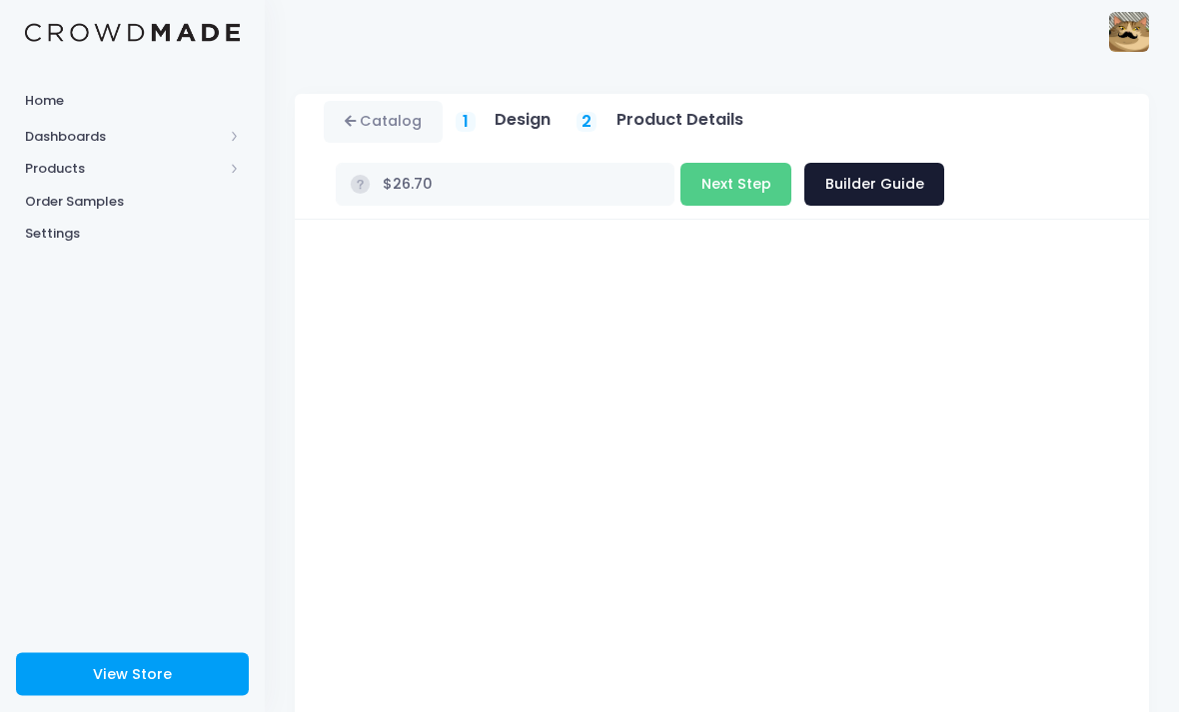
scroll to position [0, 0]
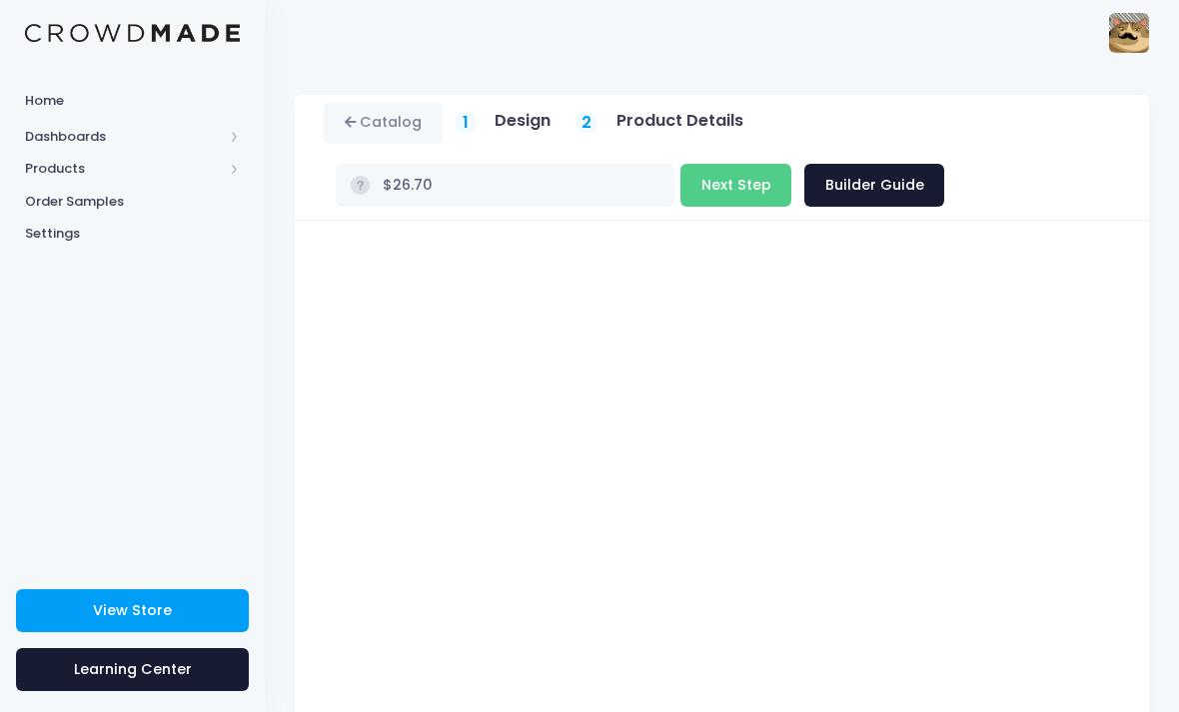
click at [696, 193] on button "Next Step" at bounding box center [735, 185] width 111 height 43
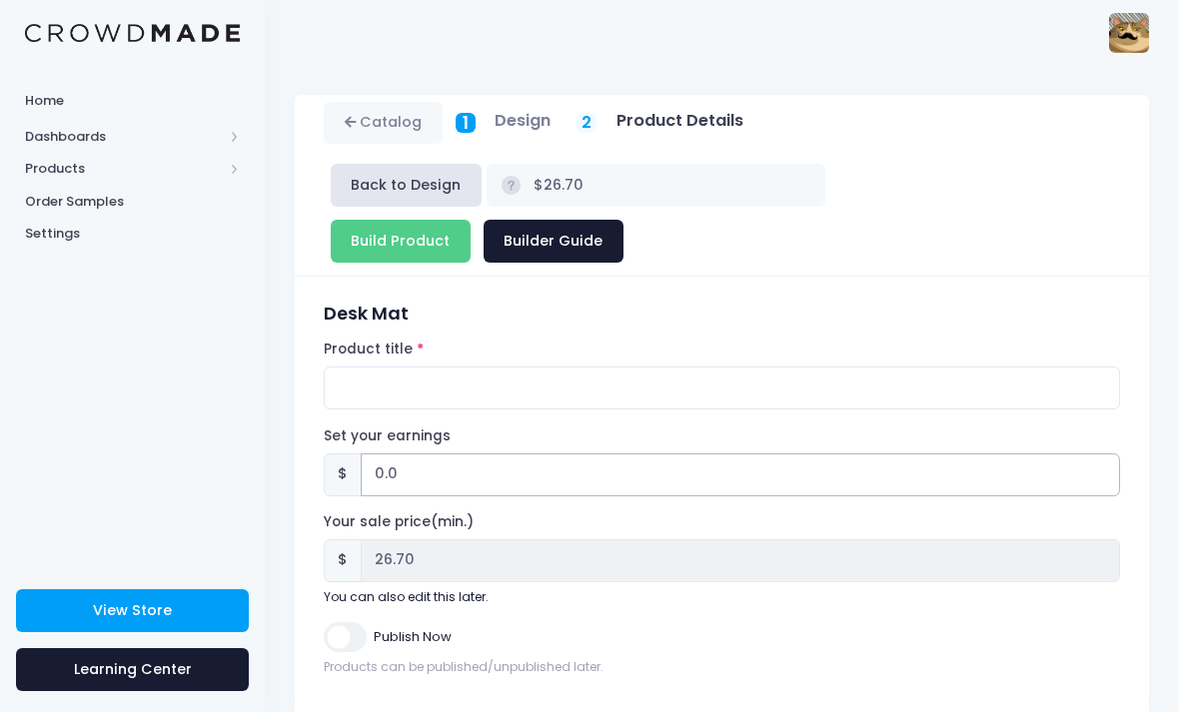
click at [429, 454] on input "0.0" at bounding box center [740, 475] width 759 height 43
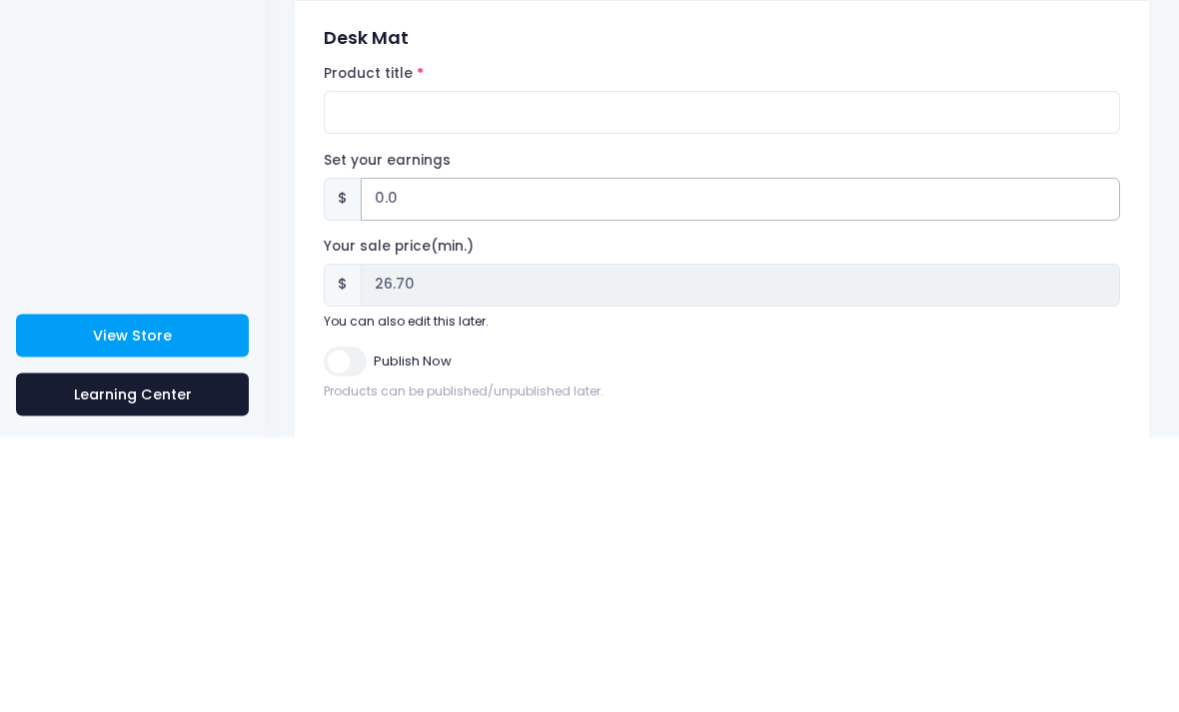
type input "0"
type input "5"
type input "$31.70"
type input "31.70"
type input "5"
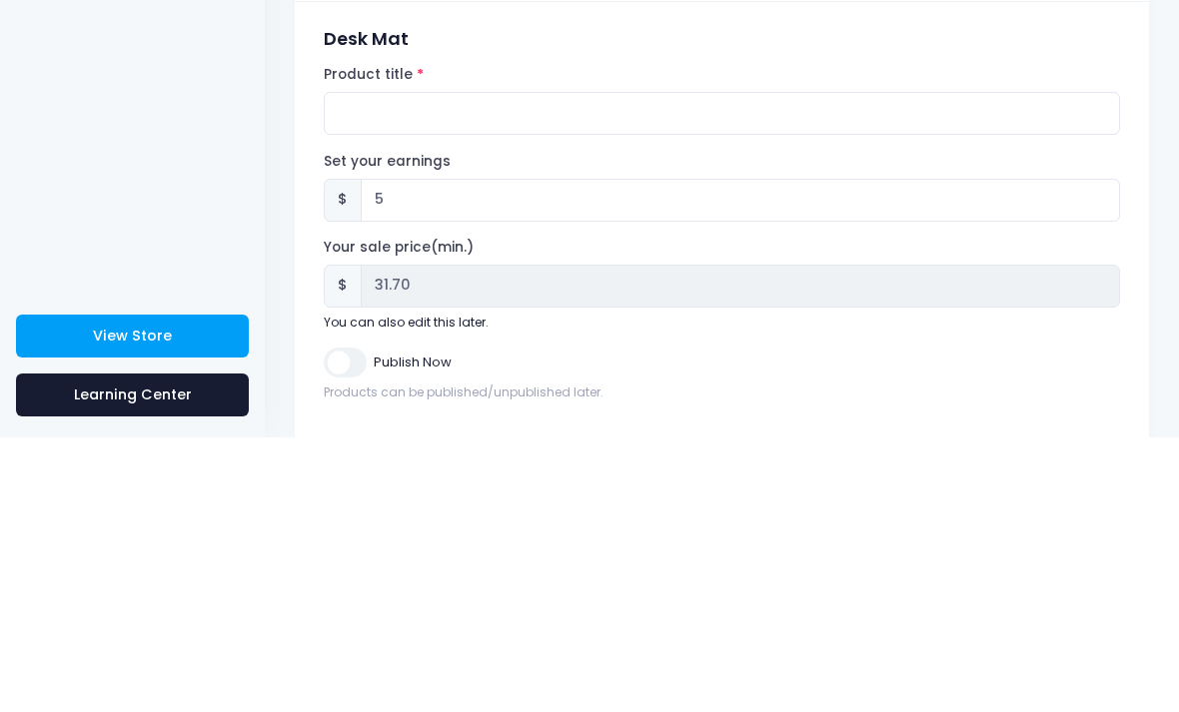
click at [1142, 277] on div "Desk Mat Product title Set your earnings $ 5" at bounding box center [722, 498] width 854 height 443
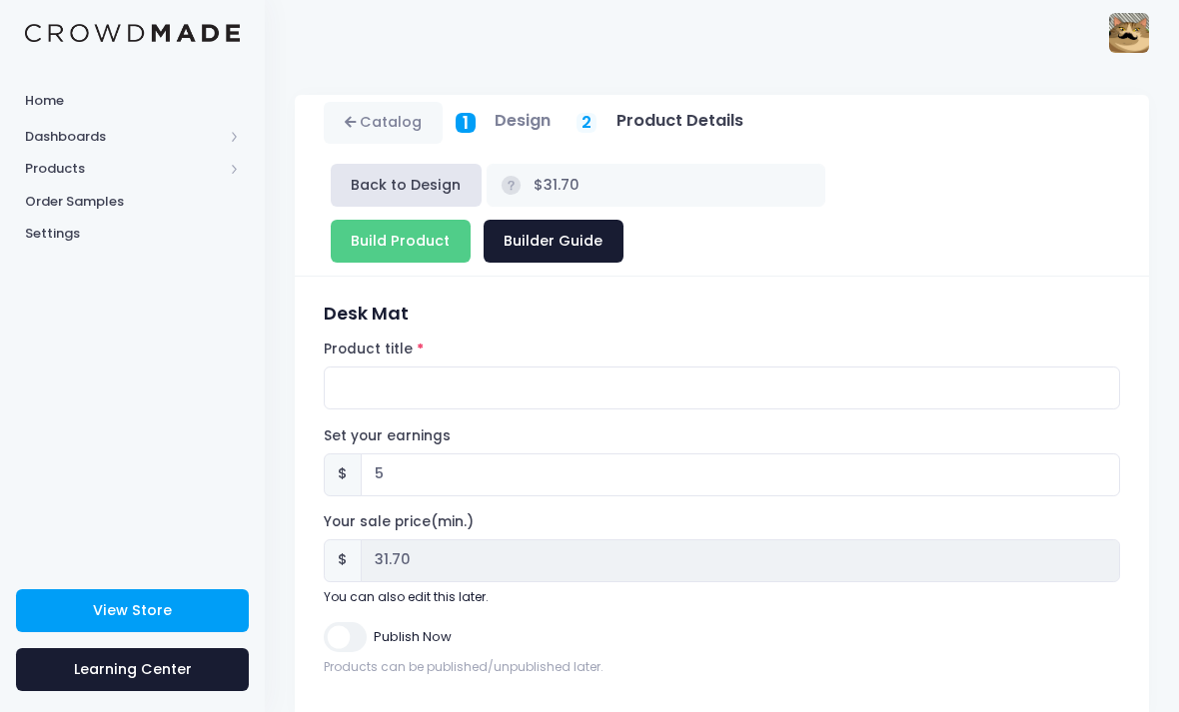
click at [340, 622] on input "Publish Now" at bounding box center [345, 636] width 42 height 29
checkbox input "true"
click at [377, 367] on input "Product title" at bounding box center [722, 388] width 796 height 43
click at [541, 367] on input "RETRO" at bounding box center [722, 388] width 796 height 43
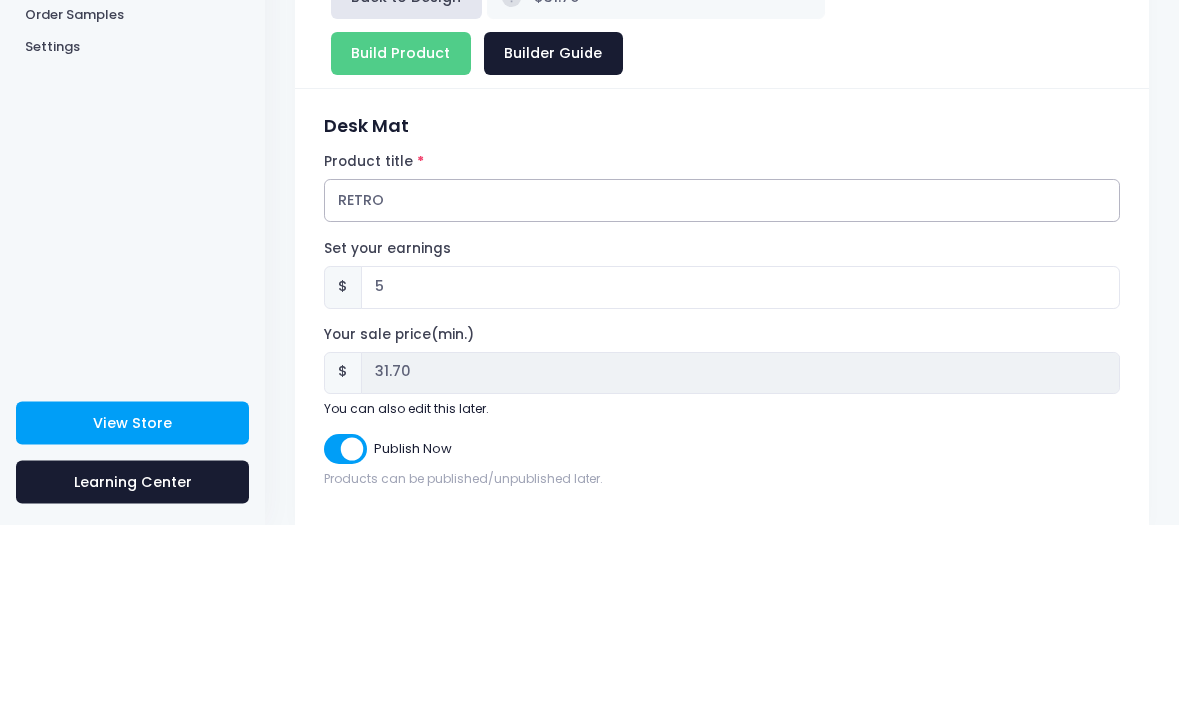
click at [363, 367] on input "RETRO" at bounding box center [722, 388] width 796 height 43
click at [354, 367] on input "RETRO" at bounding box center [722, 388] width 796 height 43
paste input "Deskmat Retro Old School Just a Cat With Moustache"
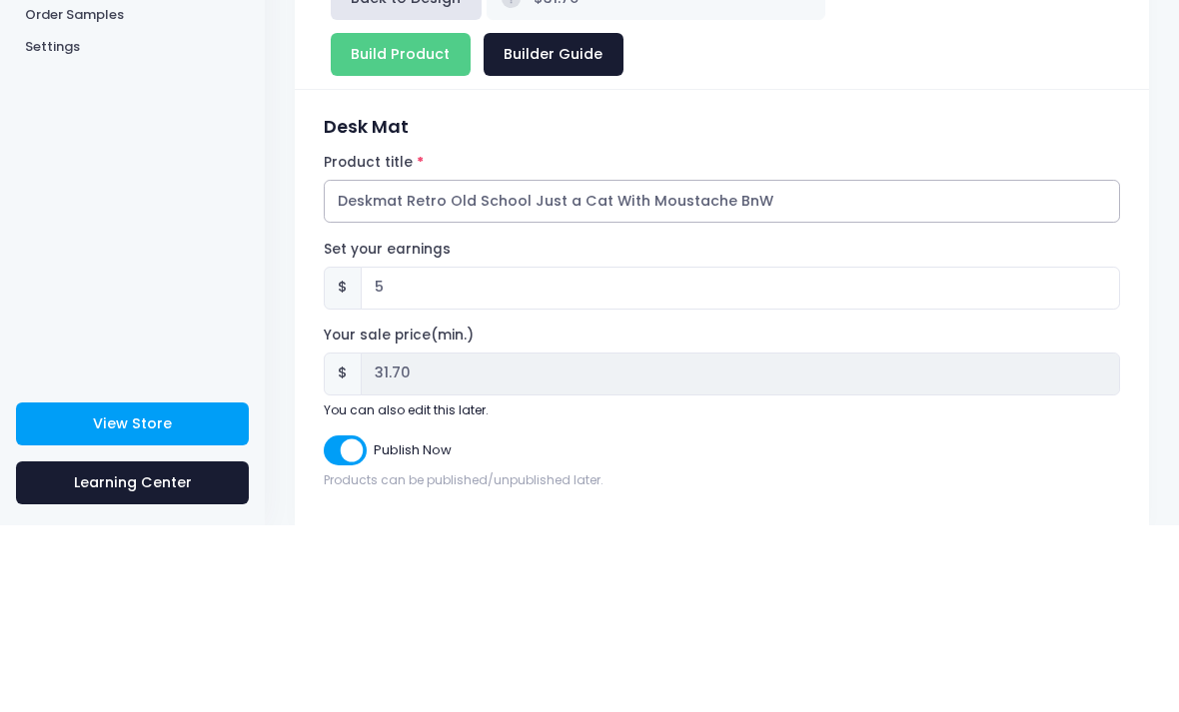
type input "Deskmat Retro Old School Just a Cat With Moustache BnW"
click at [1098, 303] on h3 "Desk Mat" at bounding box center [722, 313] width 796 height 21
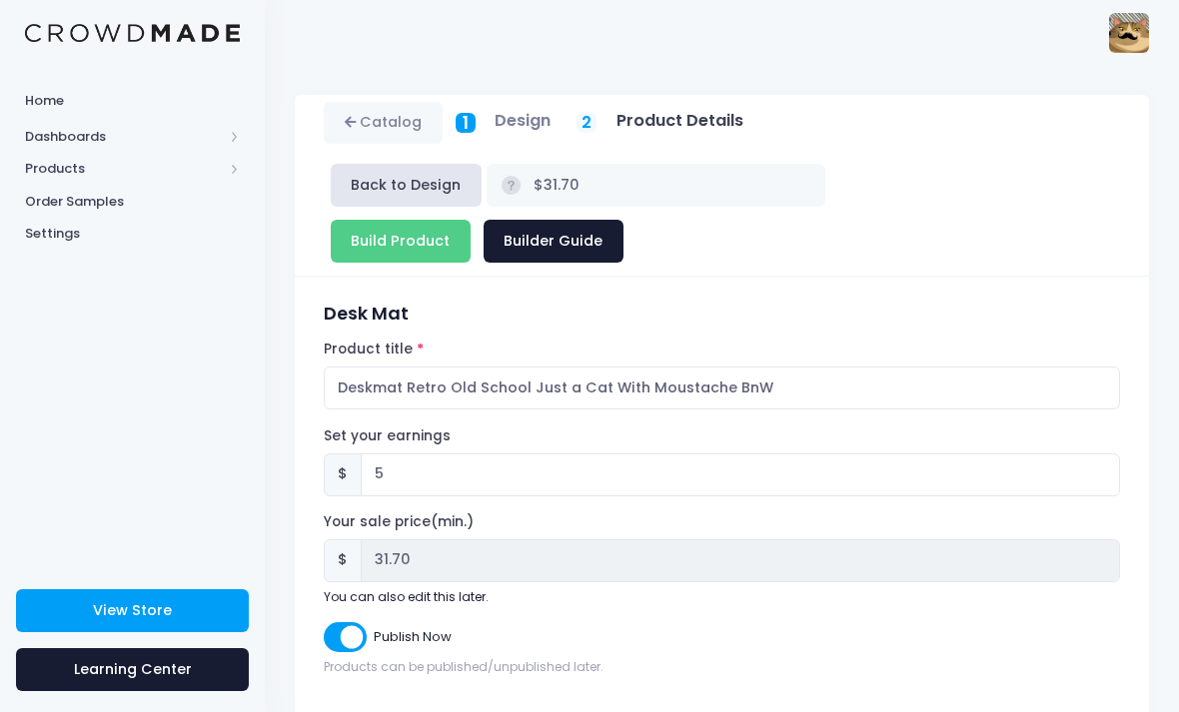
click at [470, 220] on input "Build Product" at bounding box center [401, 241] width 140 height 43
type input "Building product..."
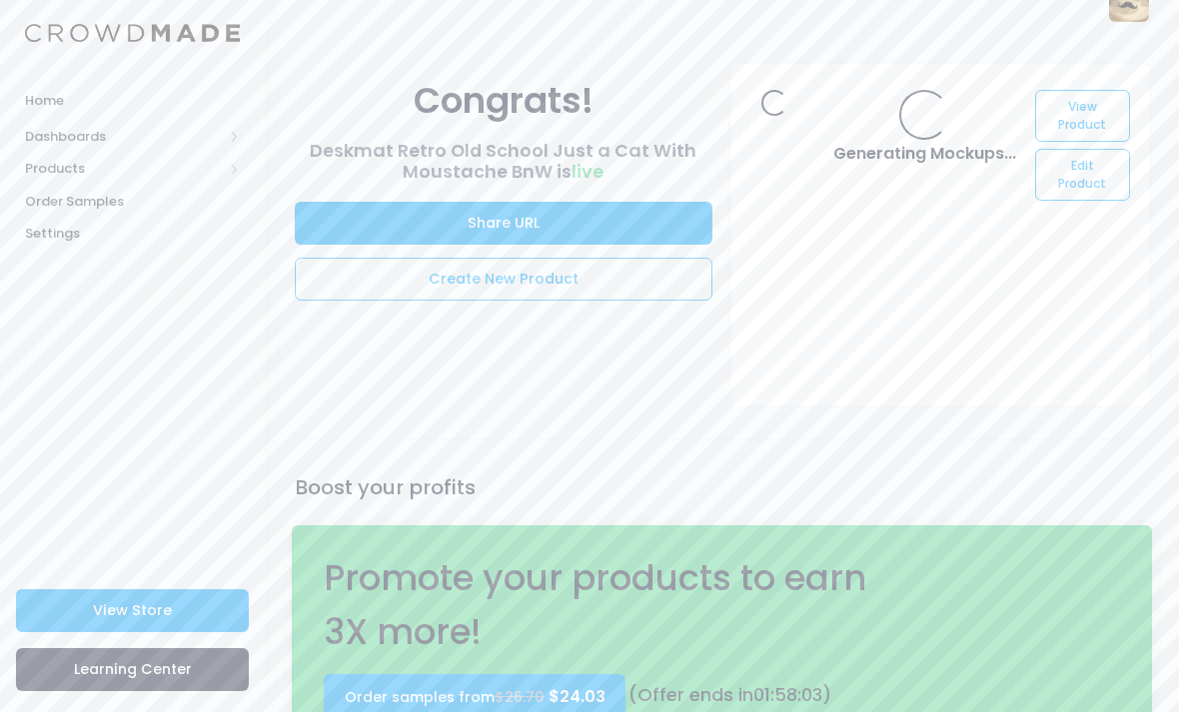
scroll to position [35, 0]
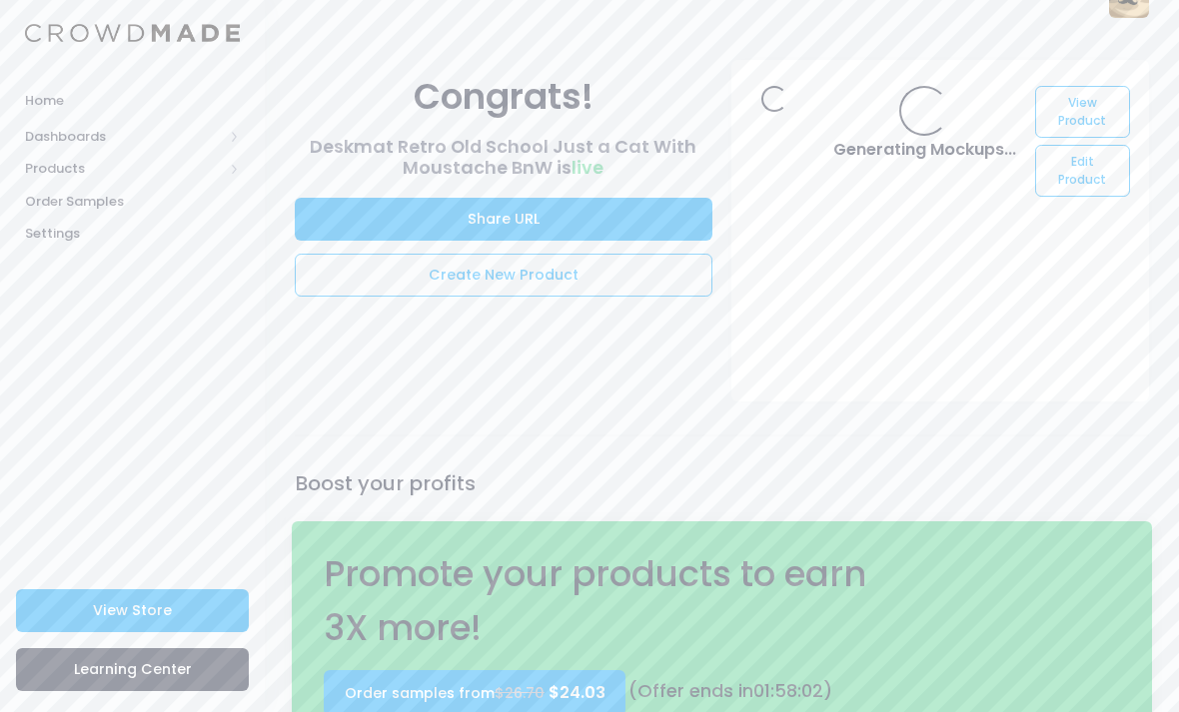
click at [1096, 87] on link "View Product" at bounding box center [1082, 112] width 95 height 52
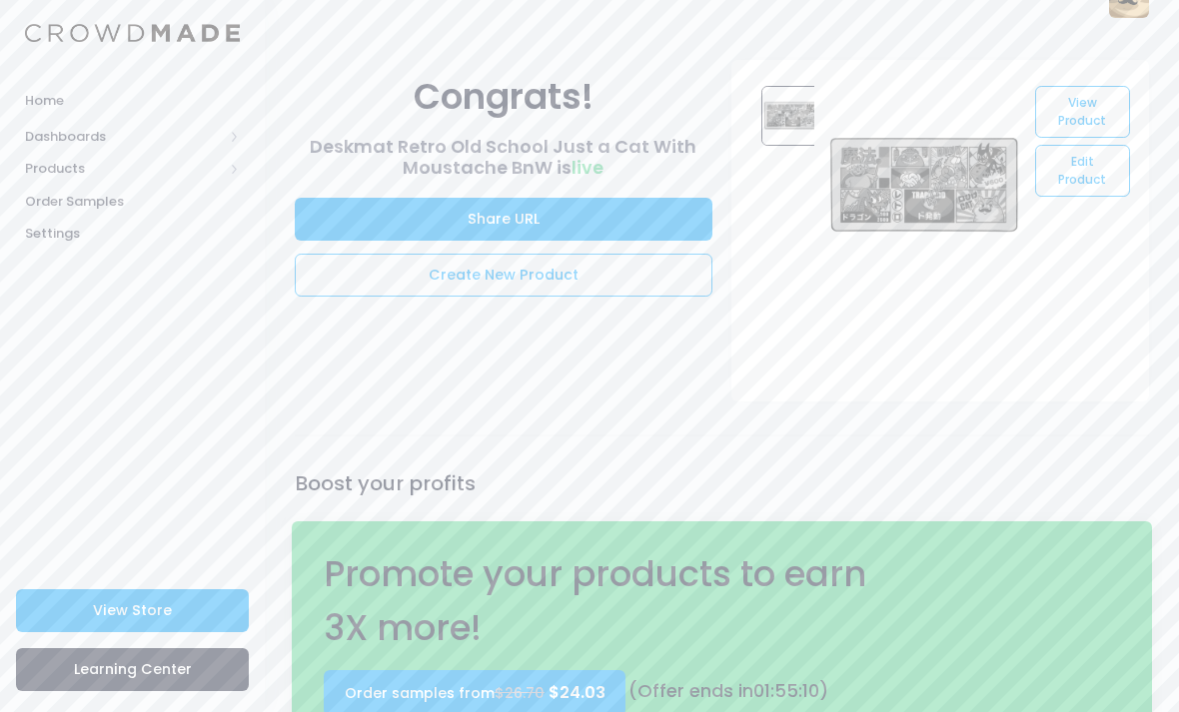
click at [225, 589] on link "View Store" at bounding box center [132, 610] width 233 height 43
